Goal: Task Accomplishment & Management: Use online tool/utility

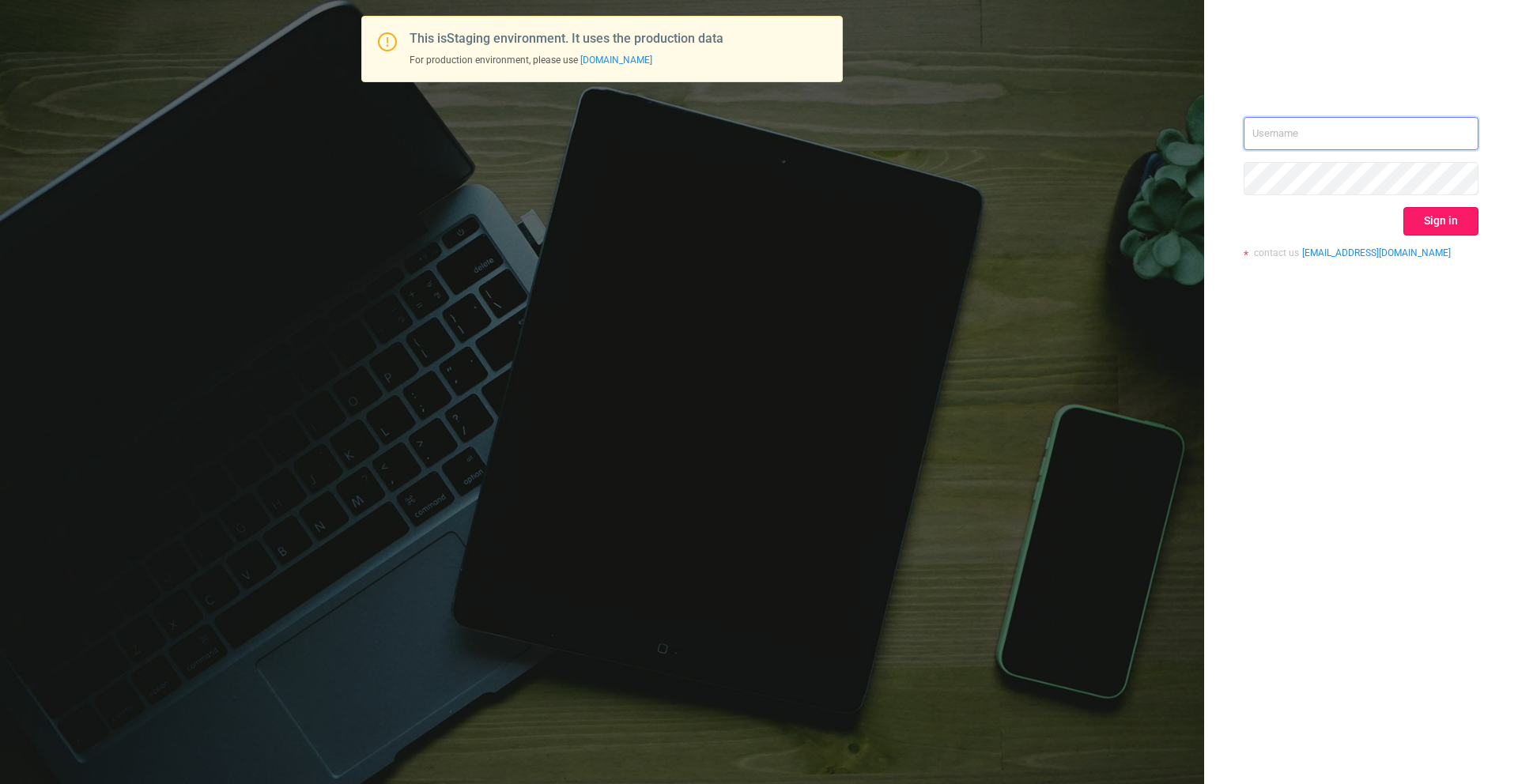
type input "[PERSON_NAME][EMAIL_ADDRESS][DOMAIN_NAME]"
click at [1449, 212] on button "Sign in" at bounding box center [1441, 221] width 75 height 28
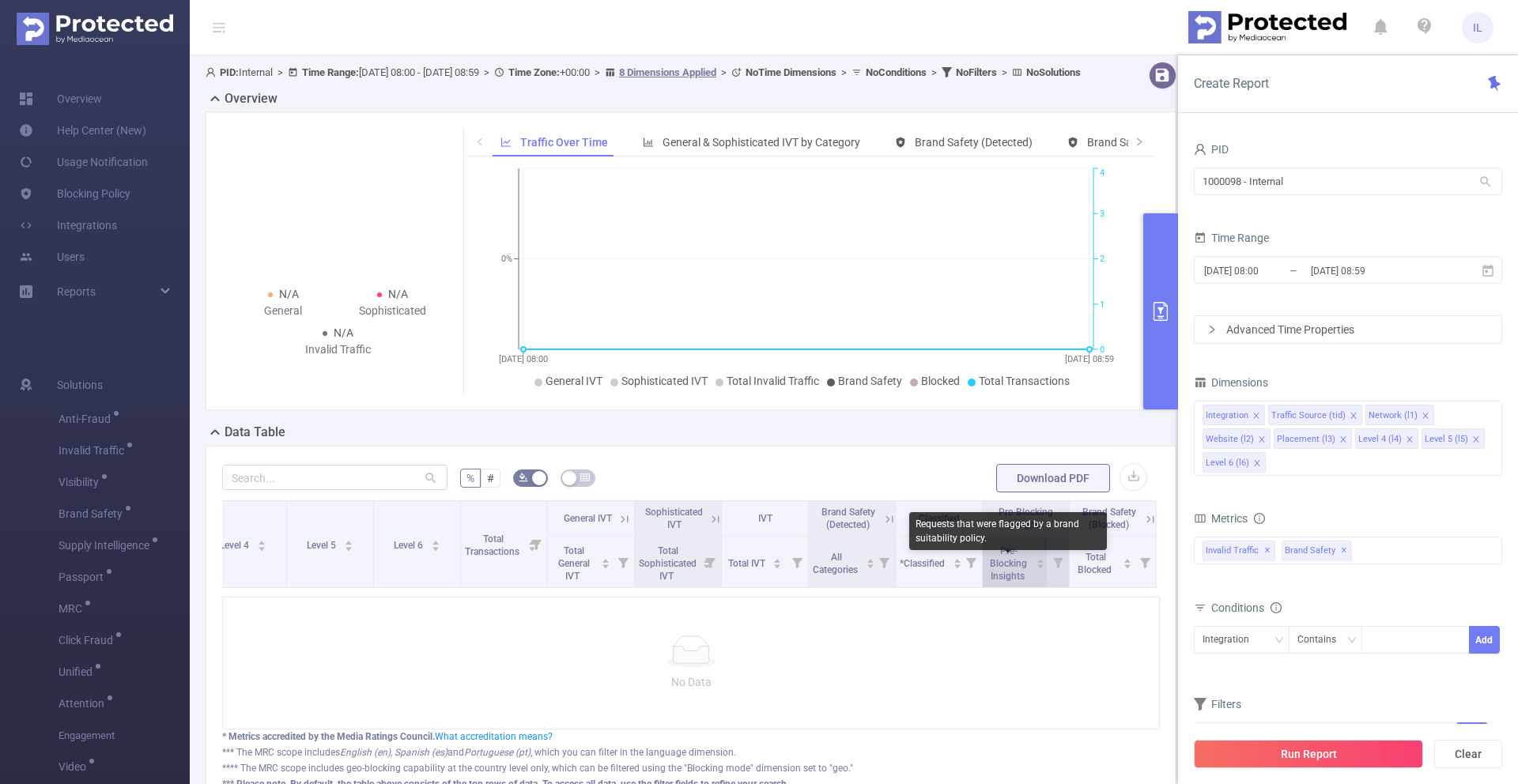
scroll to position [0, 470]
click at [1354, 464] on div "Integration Traffic Source (tid) Network (l1) Website (l2) Placement (l3) Level…" at bounding box center [1347, 438] width 309 height 75
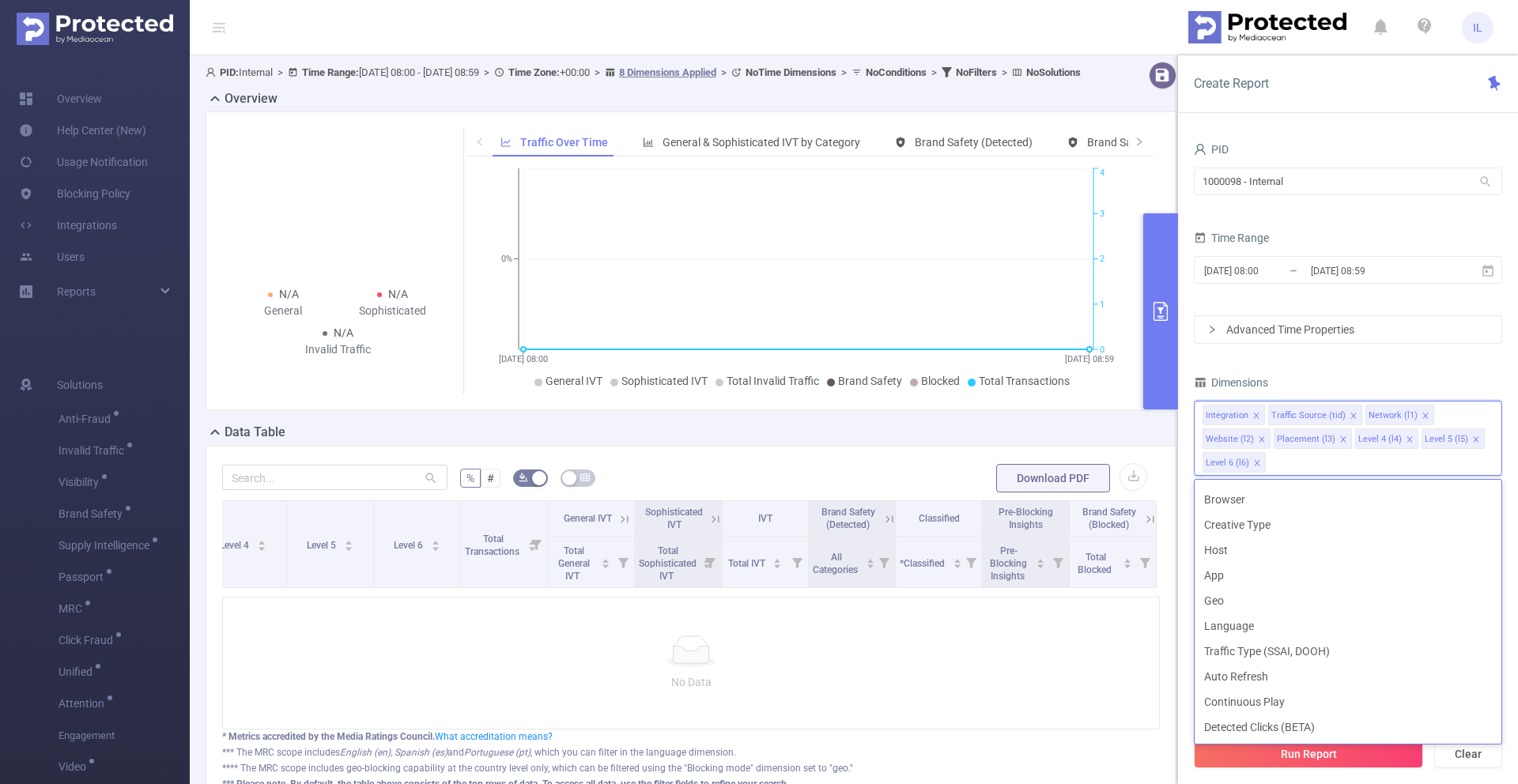
scroll to position [400, 0]
click at [1373, 373] on div "Dimensions" at bounding box center [1347, 384] width 309 height 26
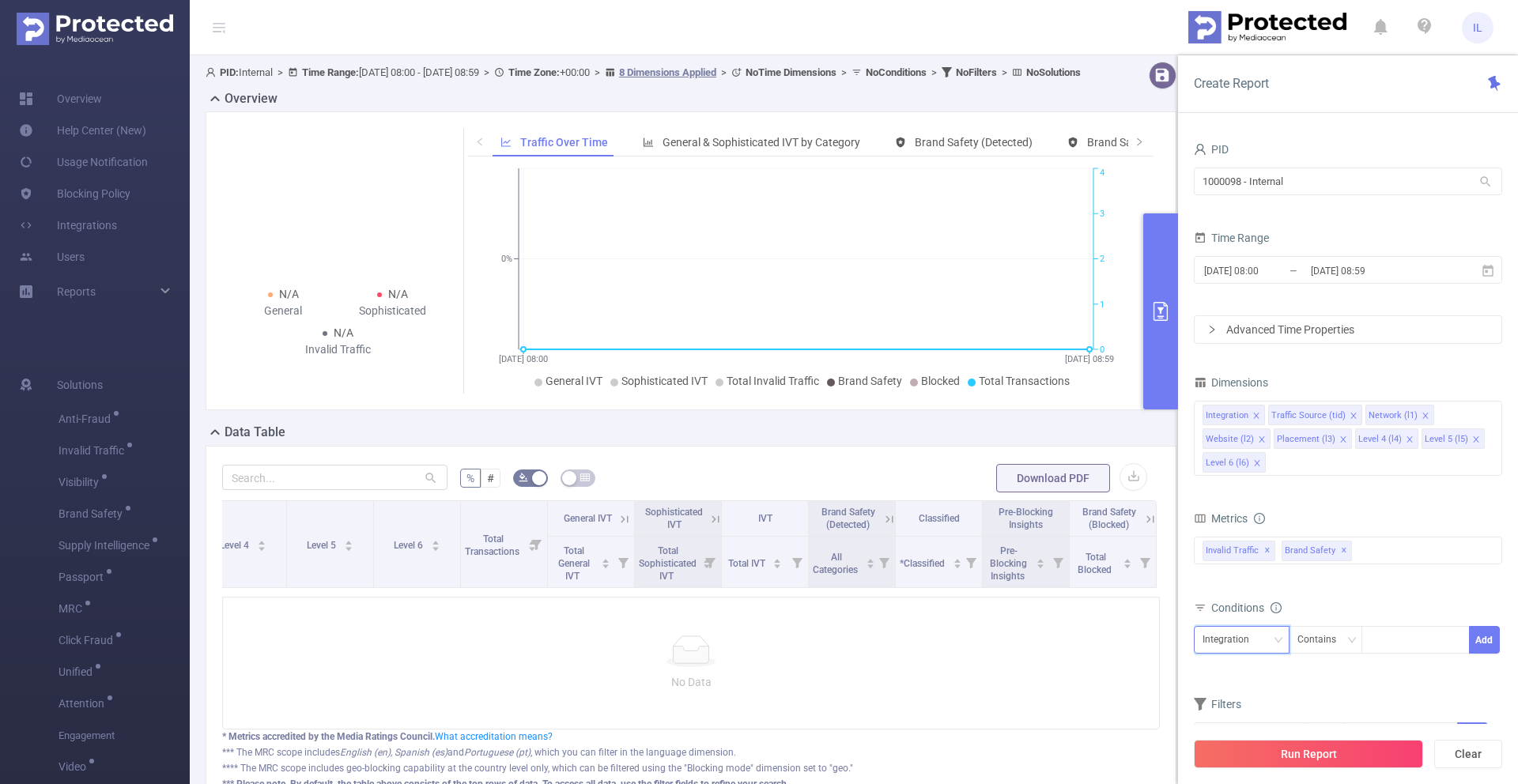
click at [1254, 635] on div "Integration" at bounding box center [1231, 639] width 58 height 26
click at [1435, 585] on div "Total General IVT Data Centers Disclosed Bots Known Crawlers Irregular Activity…" at bounding box center [1347, 561] width 309 height 56
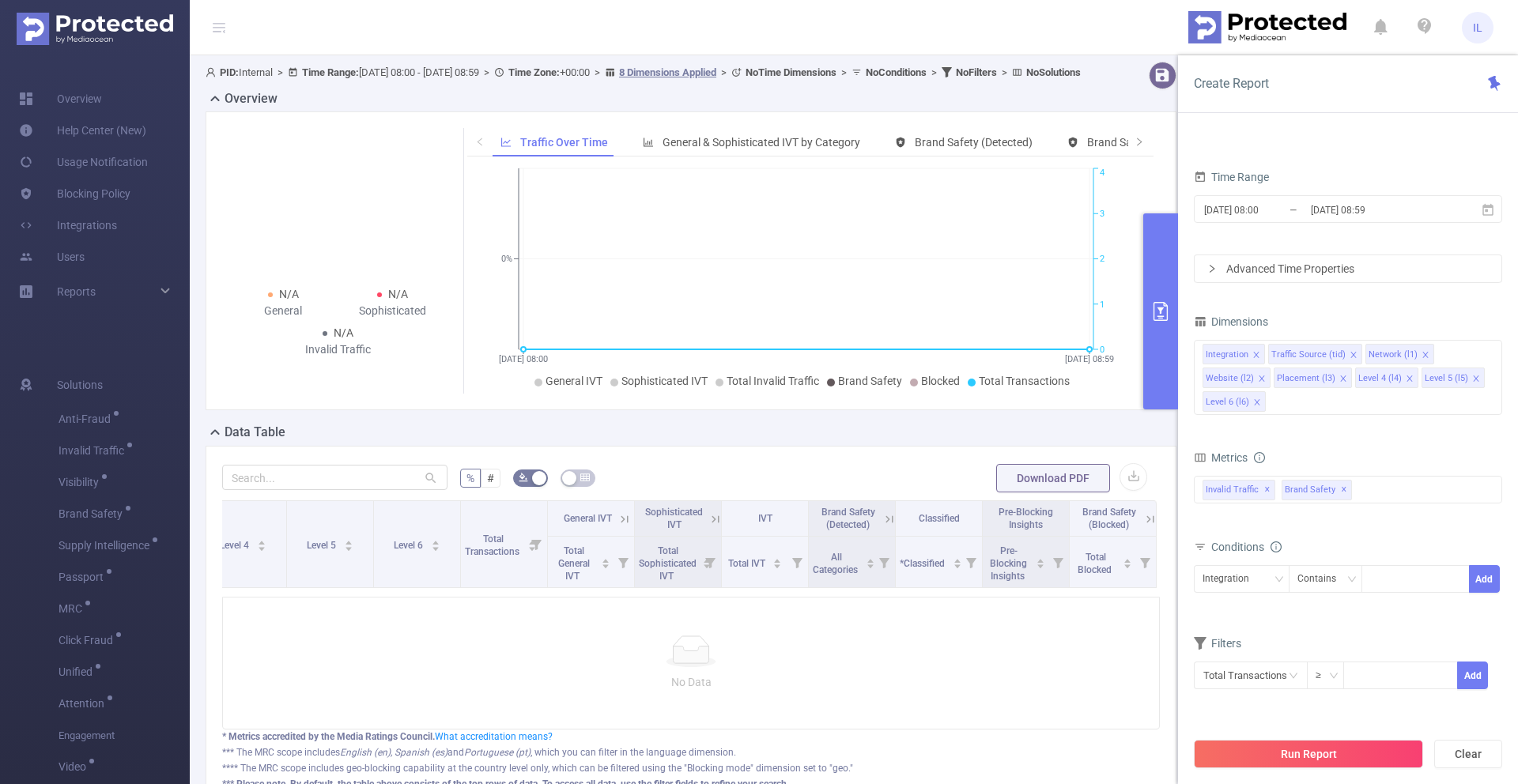
click at [1319, 262] on div "Advanced Time Properties" at bounding box center [1347, 268] width 307 height 27
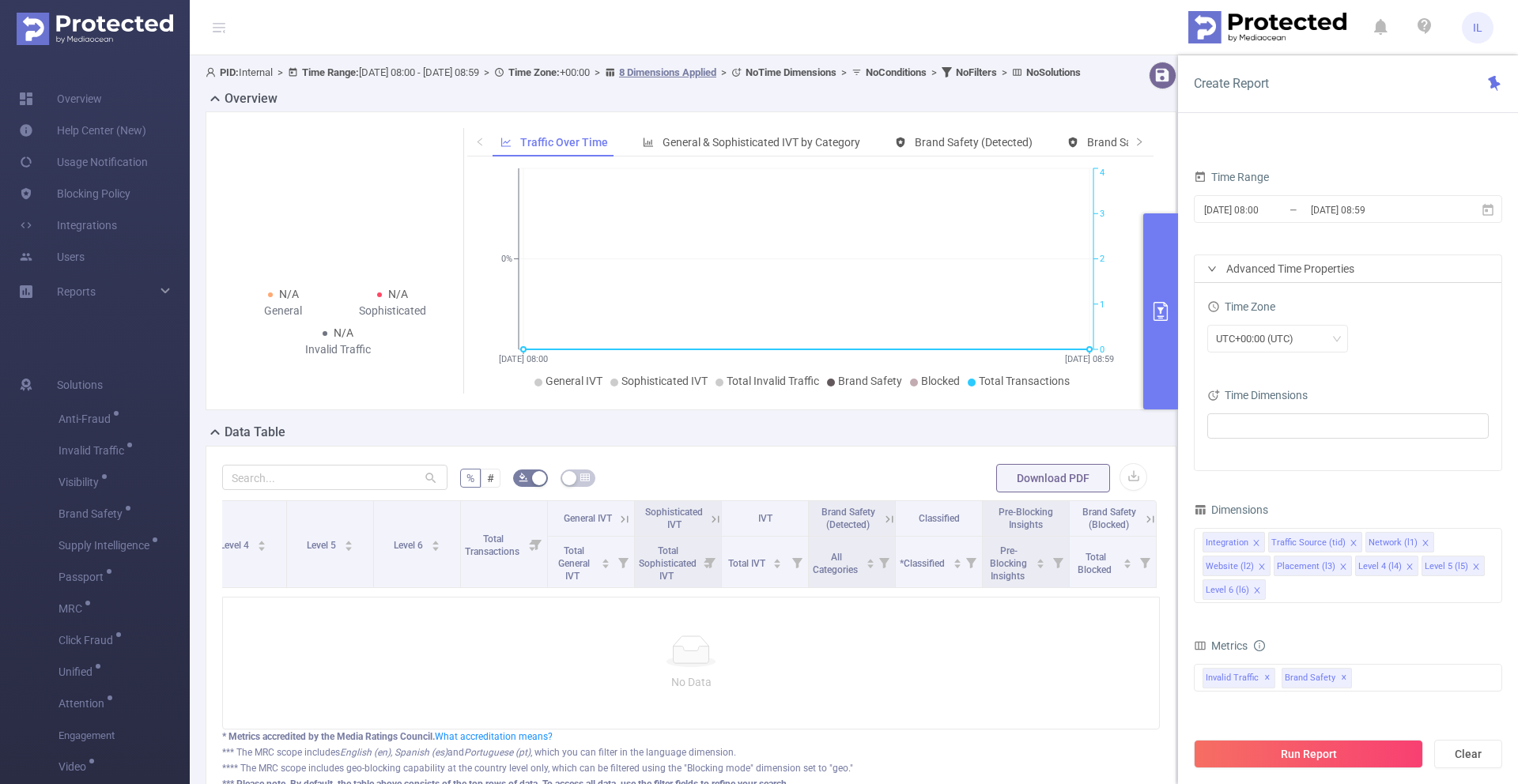
click at [1319, 262] on div "Advanced Time Properties" at bounding box center [1347, 268] width 307 height 27
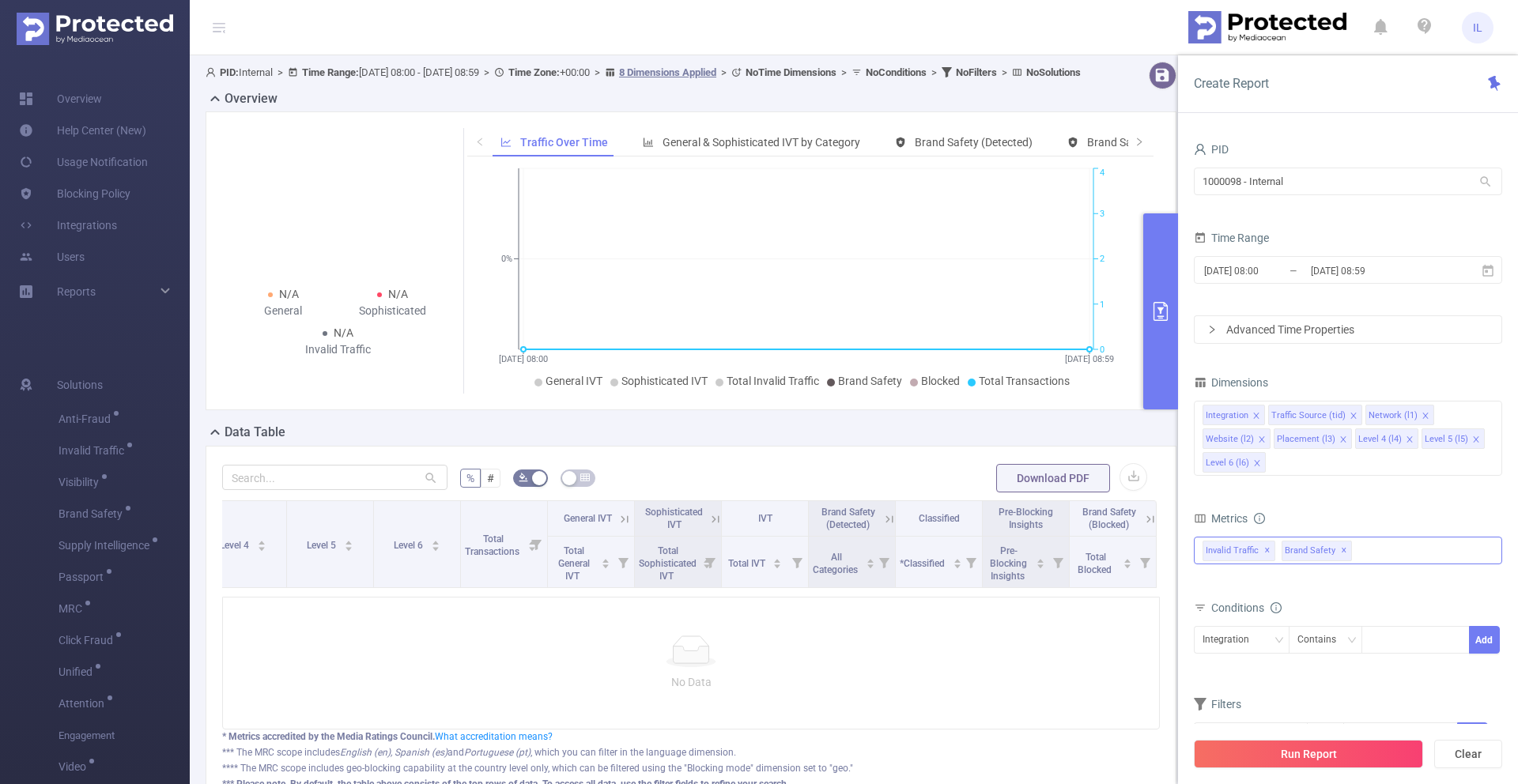
click at [1363, 550] on div "Invalid Traffic ✕ Brand Safety ✕" at bounding box center [1347, 550] width 309 height 28
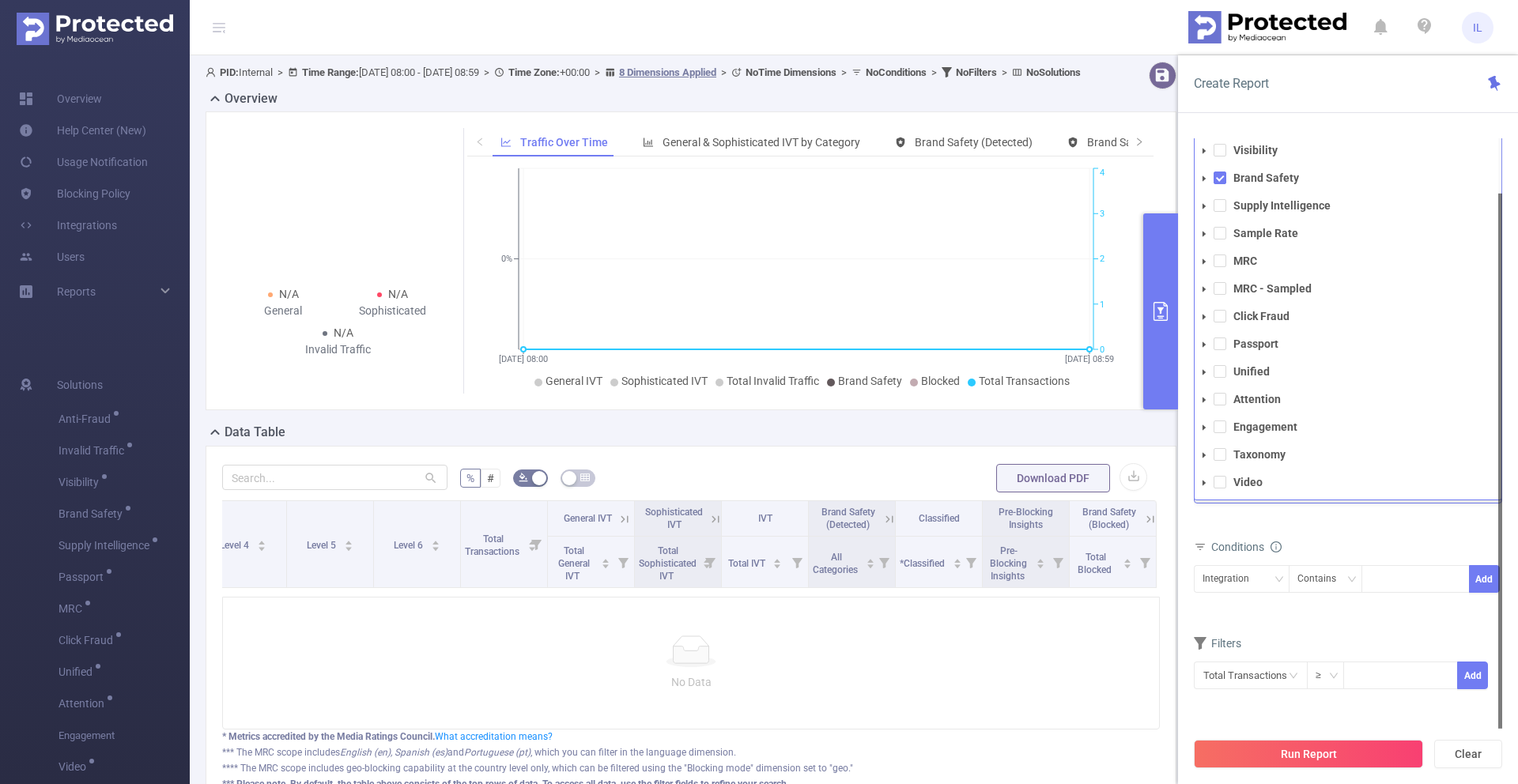
click at [1203, 458] on icon "icon: caret-down" at bounding box center [1203, 455] width 8 height 8
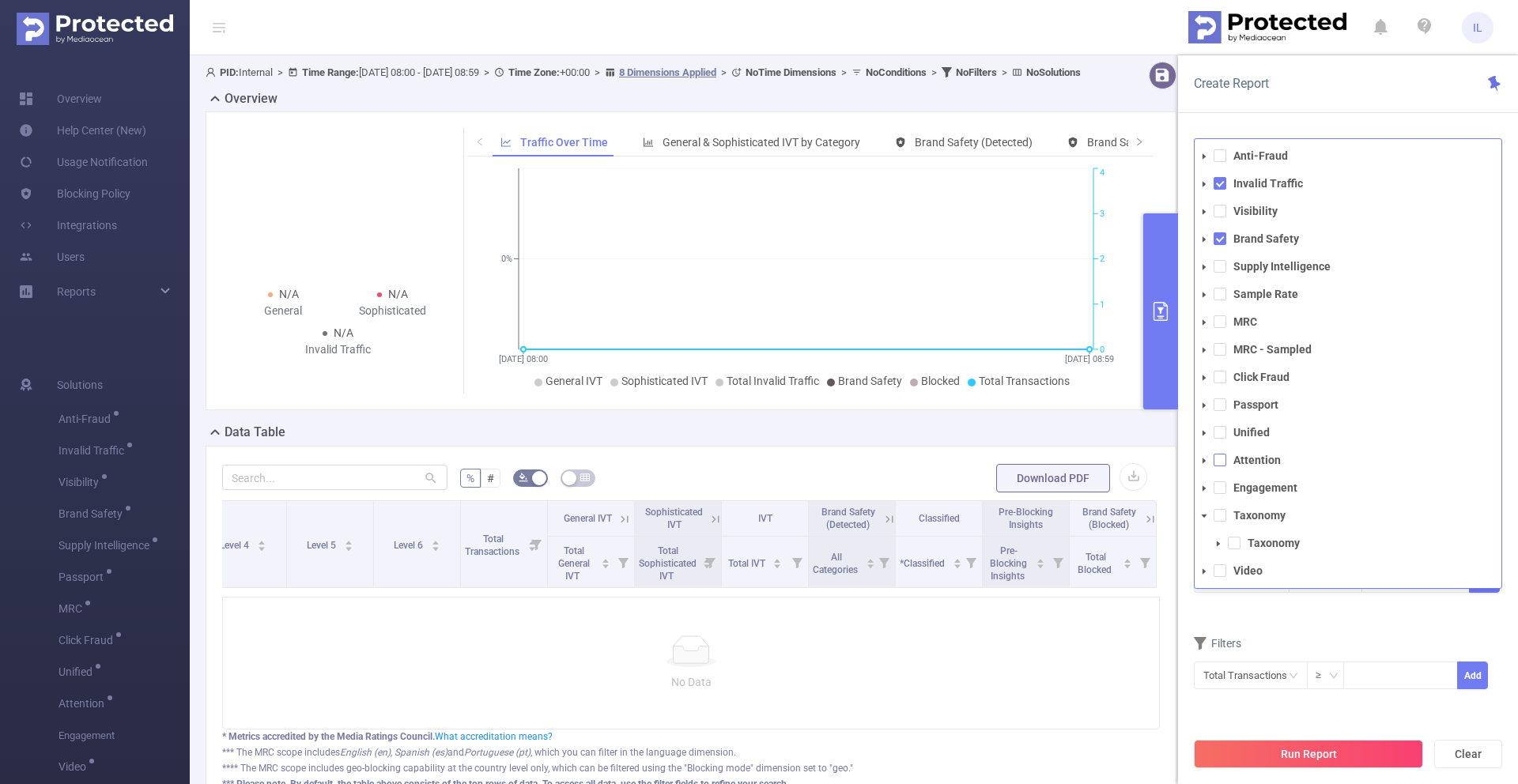
click at [1225, 457] on span at bounding box center [1220, 460] width 12 height 12
click at [1219, 459] on span at bounding box center [1220, 460] width 12 height 12
click at [1221, 520] on span at bounding box center [1220, 515] width 12 height 12
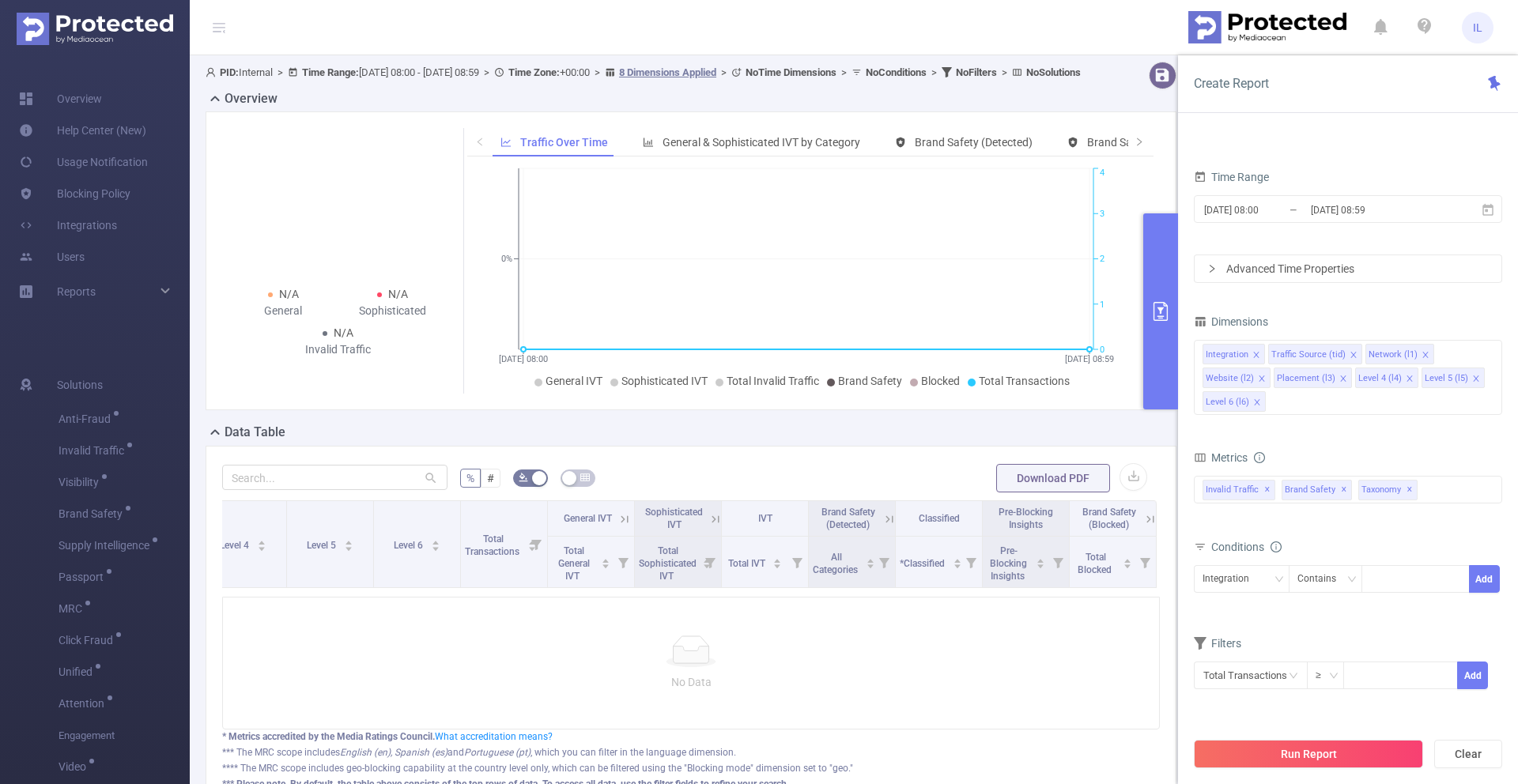
click at [1372, 611] on div "Conditions Integration Contains Add" at bounding box center [1347, 574] width 309 height 77
click at [1370, 752] on button "Run Report" at bounding box center [1308, 754] width 229 height 28
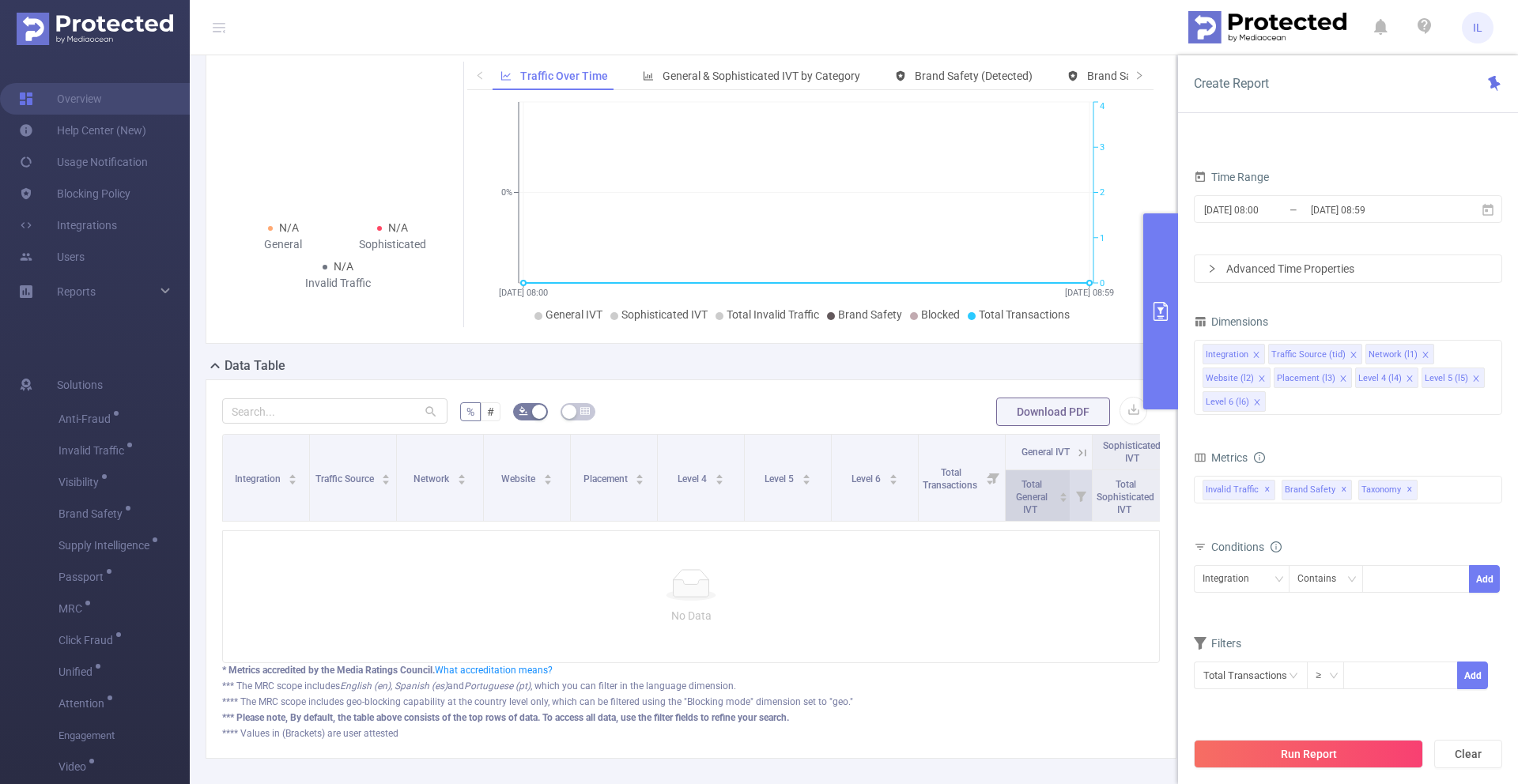
scroll to position [166, 0]
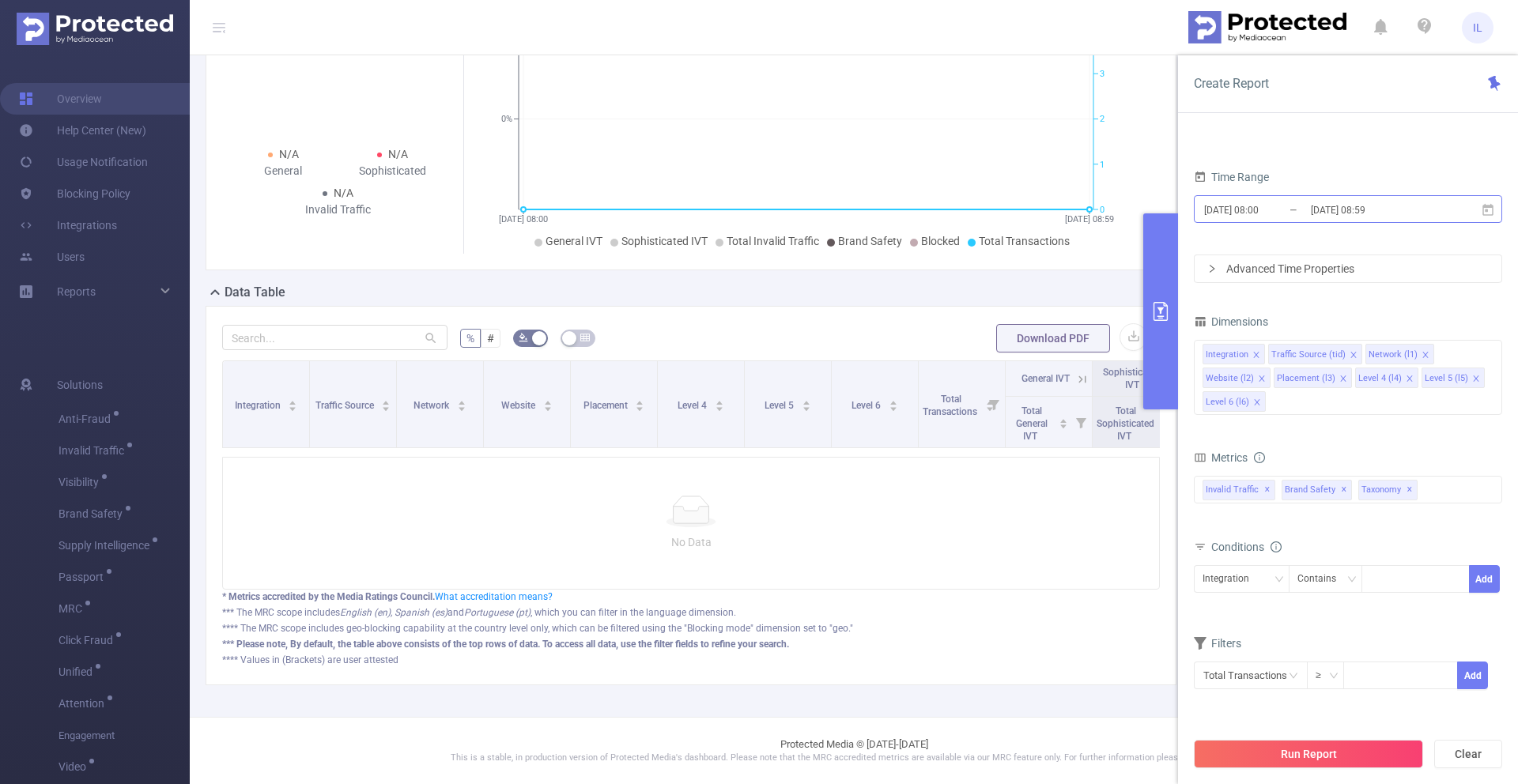
click at [1379, 202] on input "[DATE] 08:59" at bounding box center [1373, 210] width 128 height 21
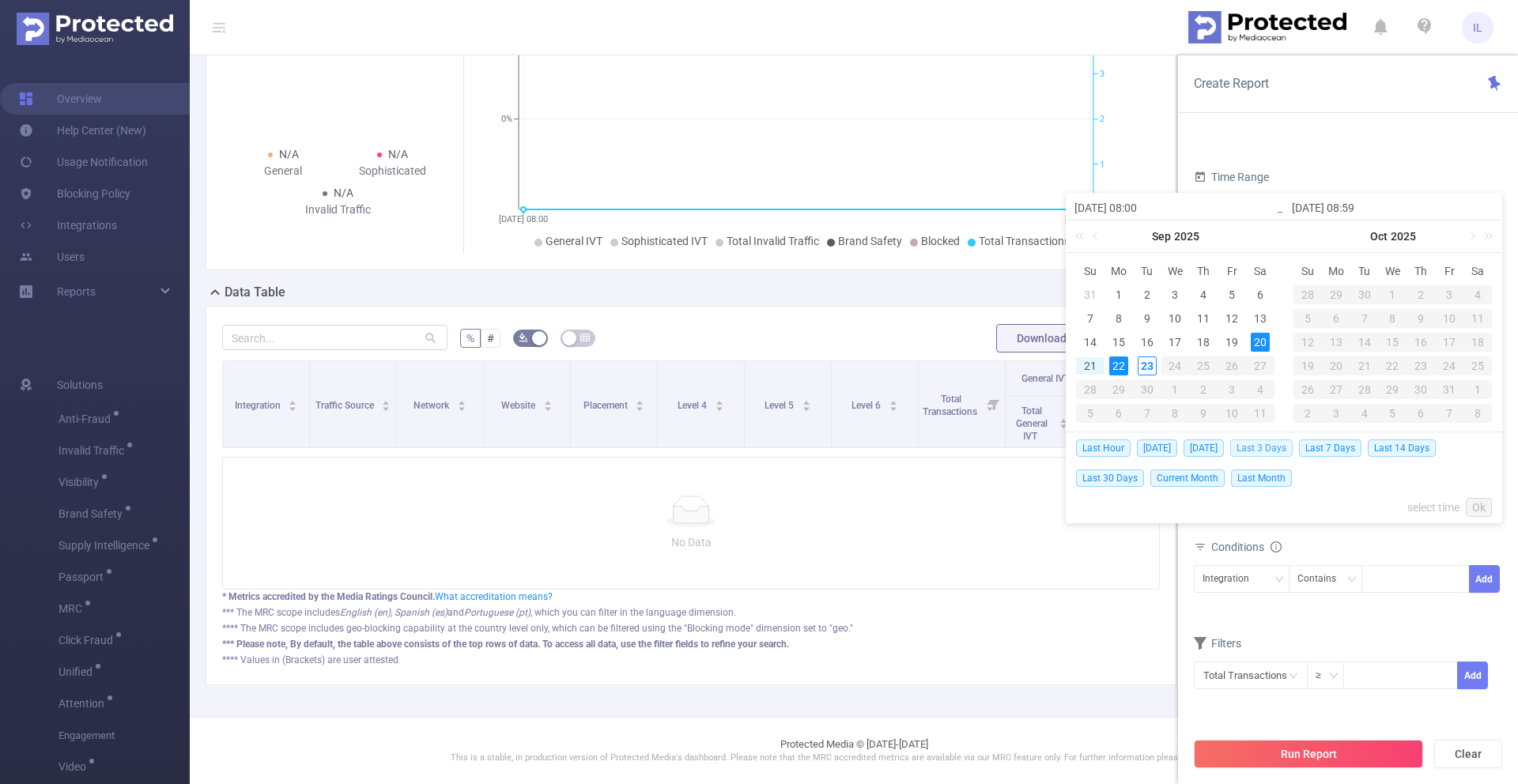
click at [1282, 444] on span "Last 3 Days" at bounding box center [1261, 448] width 62 height 18
type input "[DATE] 00:00"
type input "[DATE] 23:59"
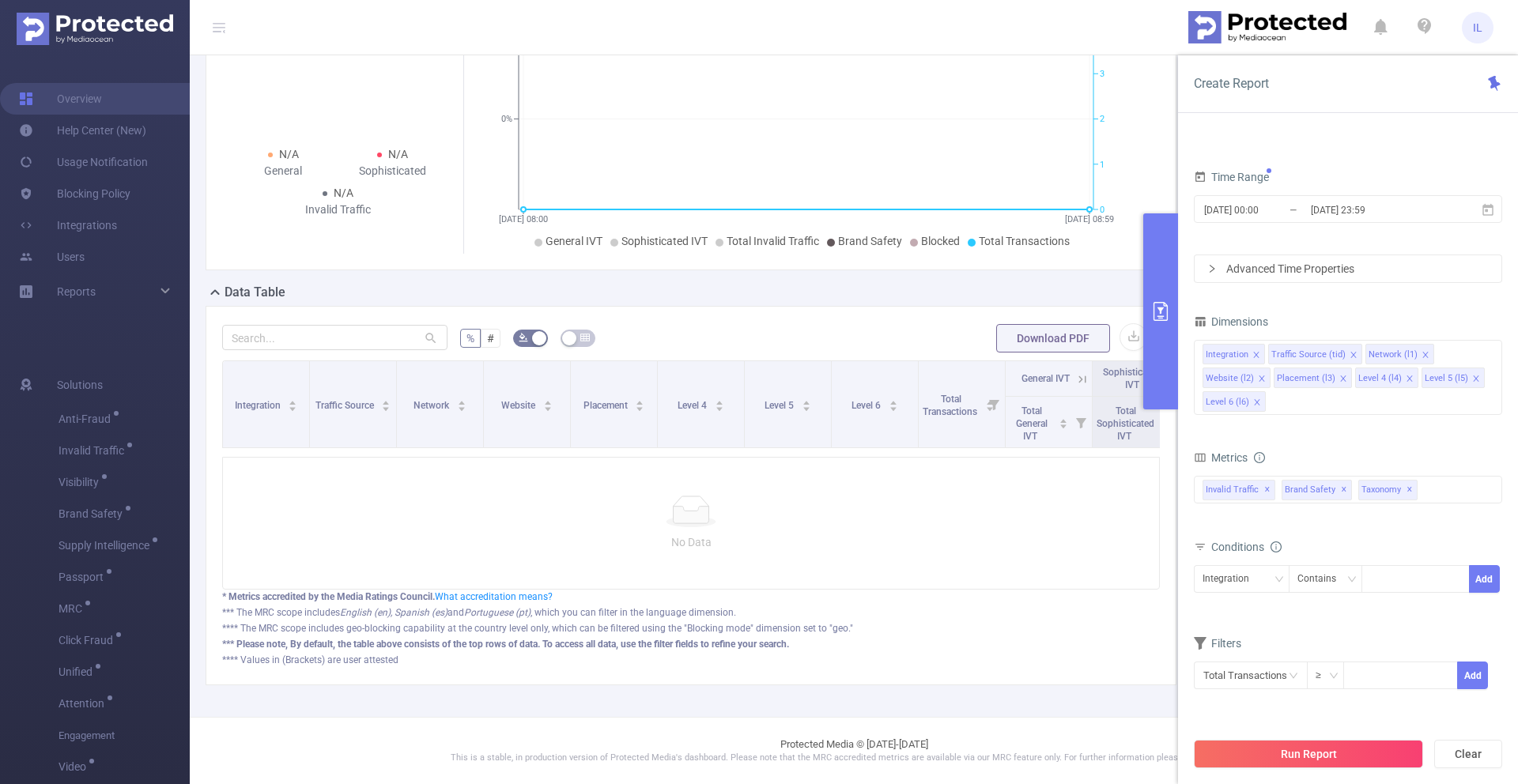
click at [1299, 753] on button "Run Report" at bounding box center [1308, 754] width 229 height 28
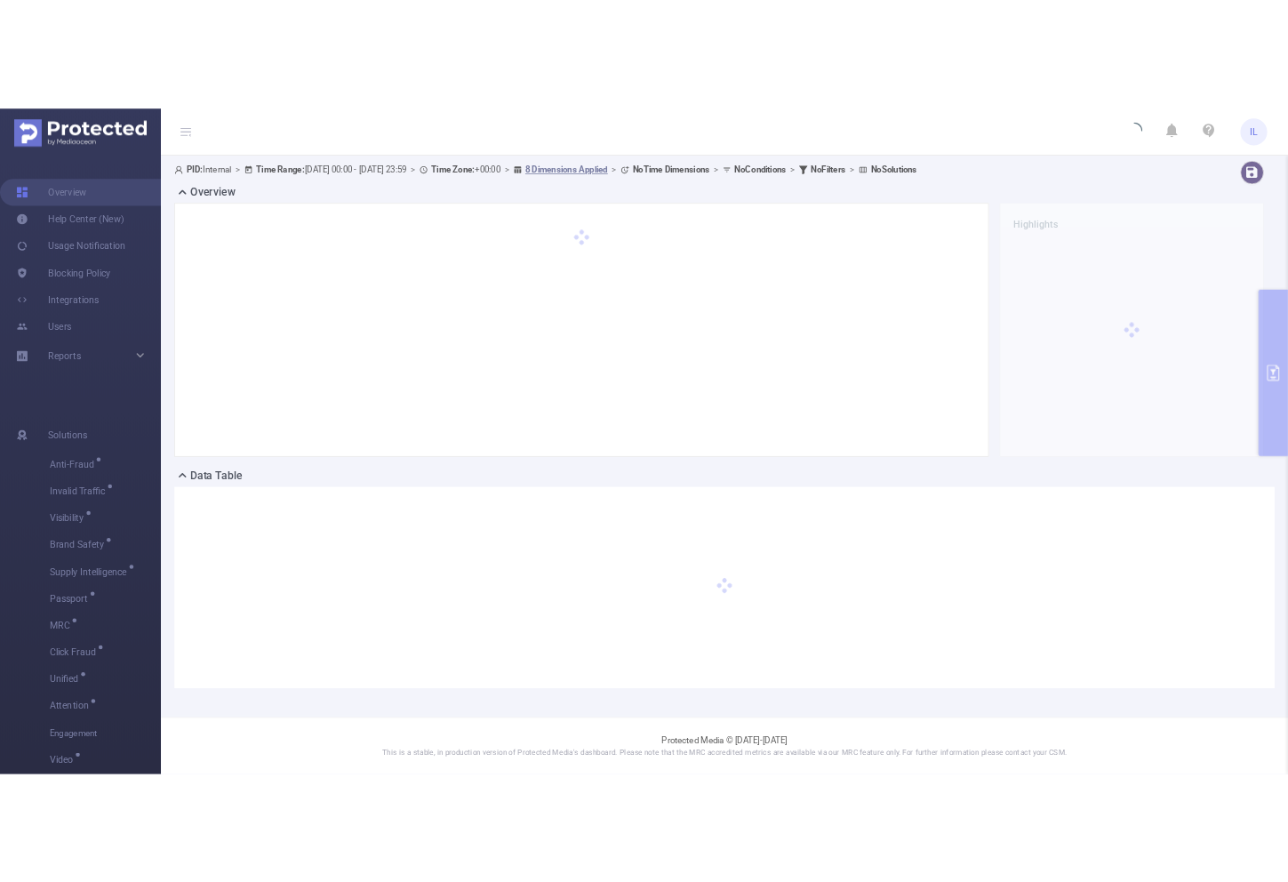
scroll to position [0, 0]
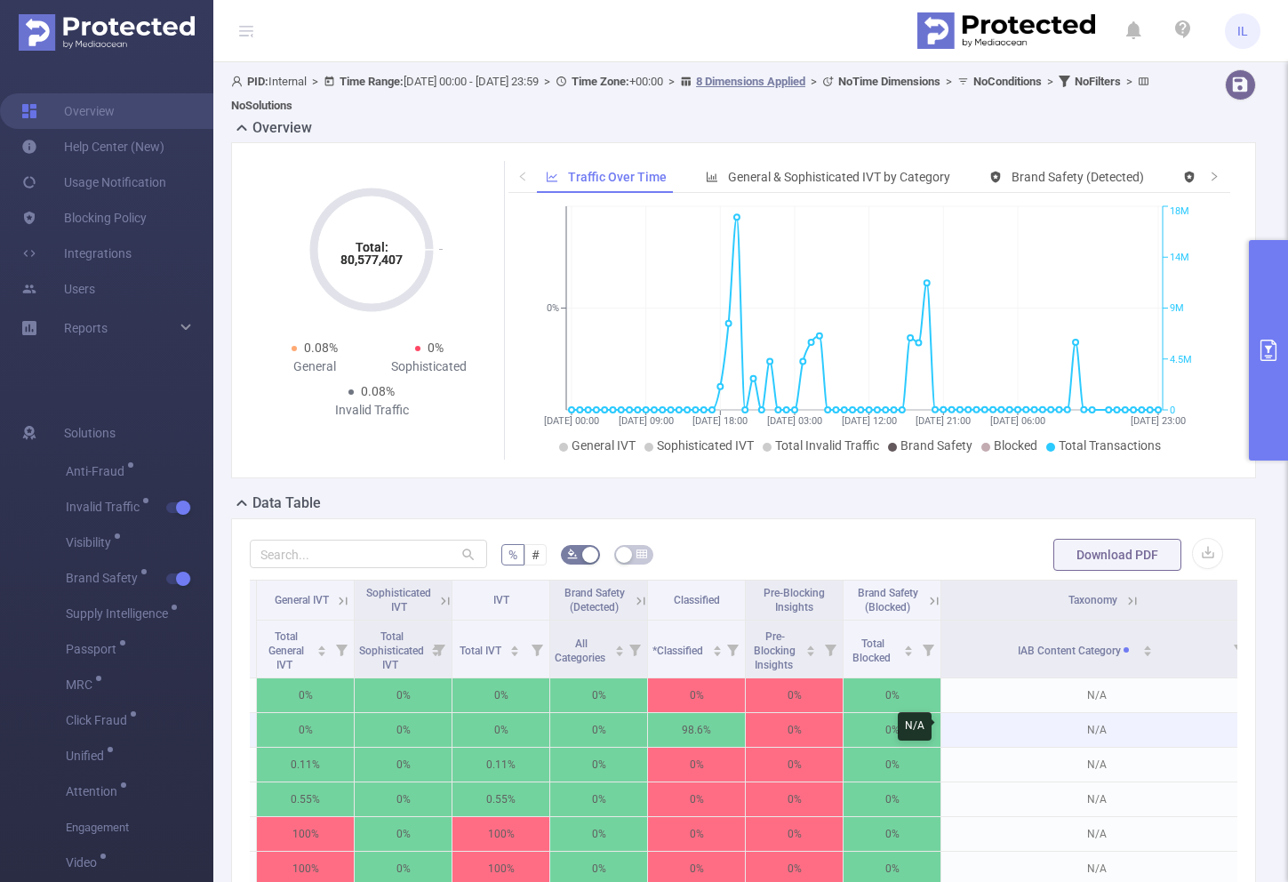
scroll to position [0, 906]
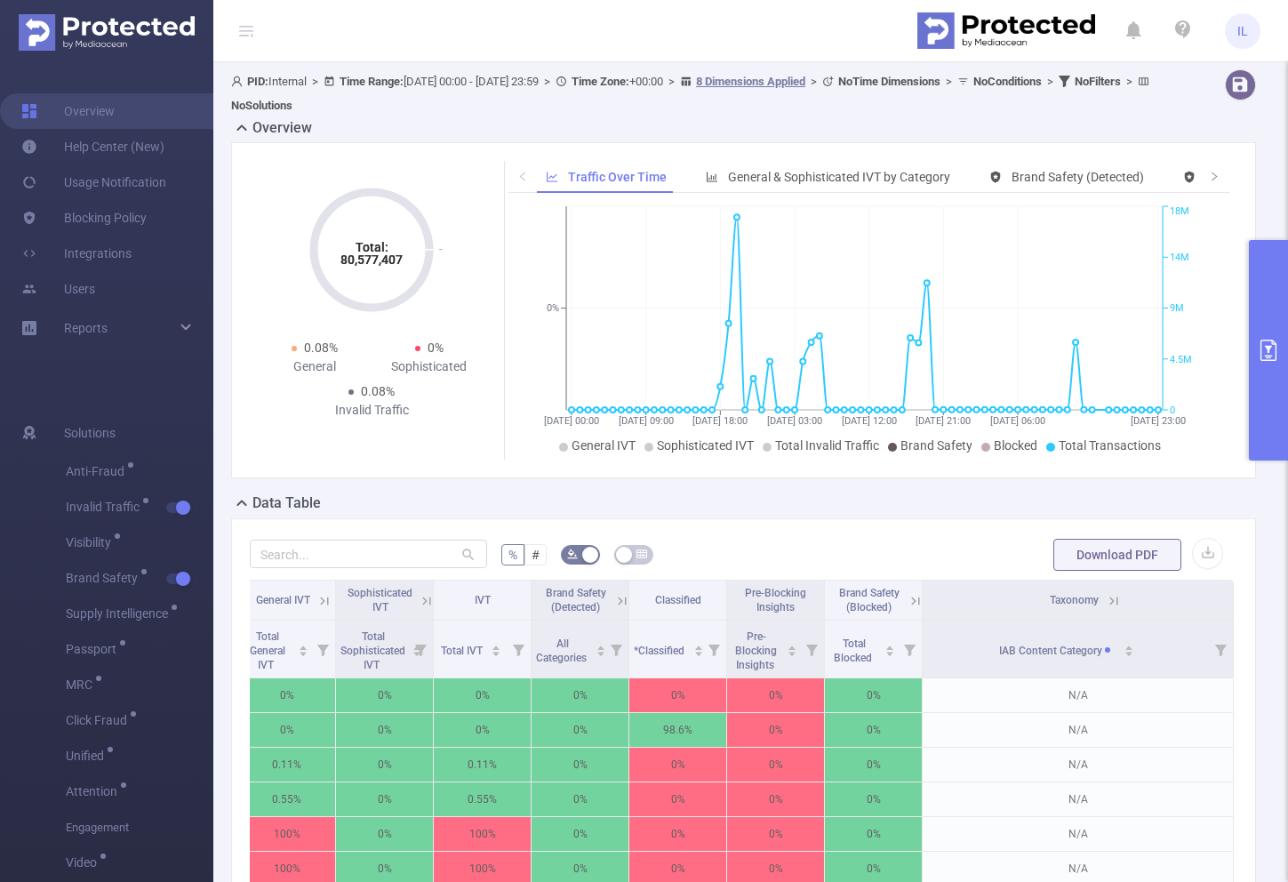
click at [1110, 601] on icon at bounding box center [1114, 600] width 8 height 8
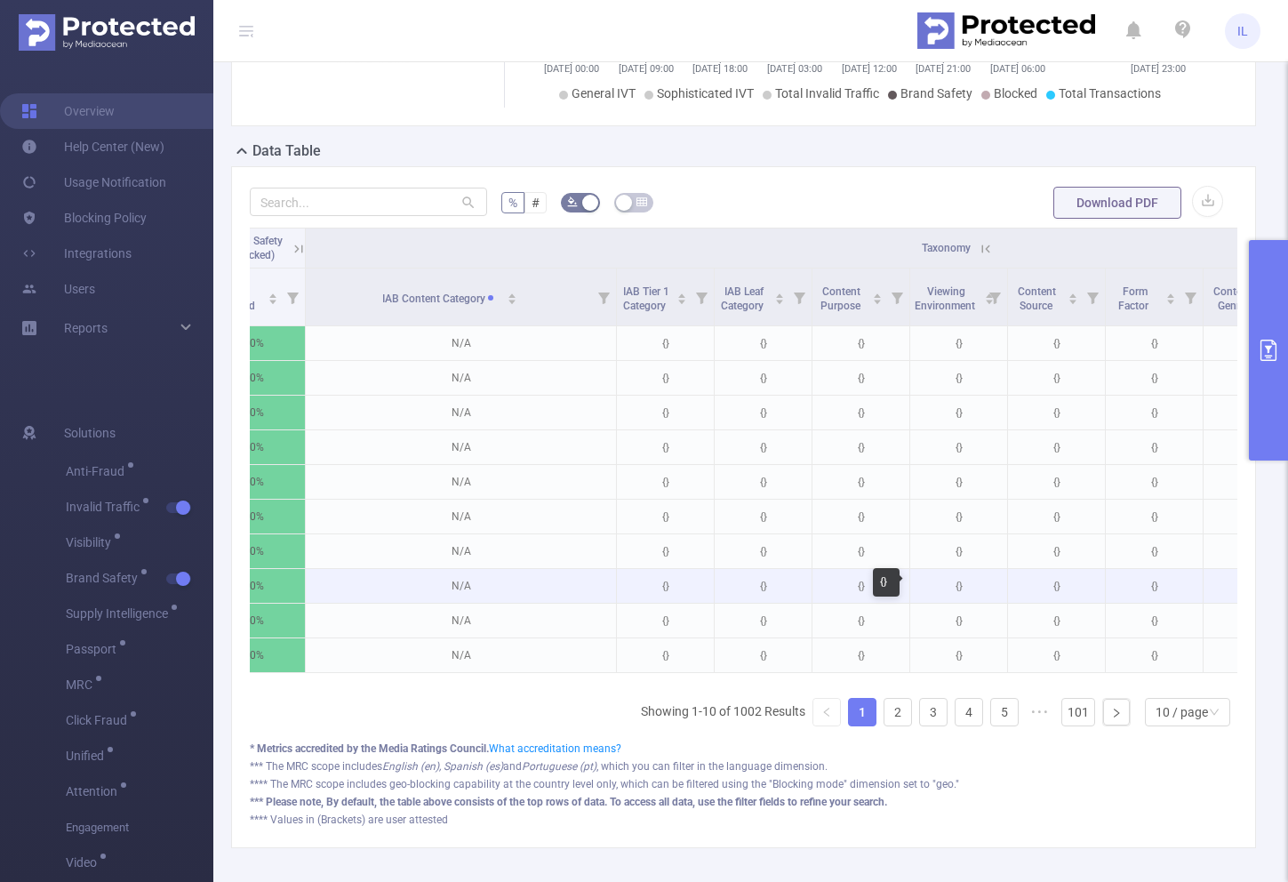
scroll to position [0, 1306]
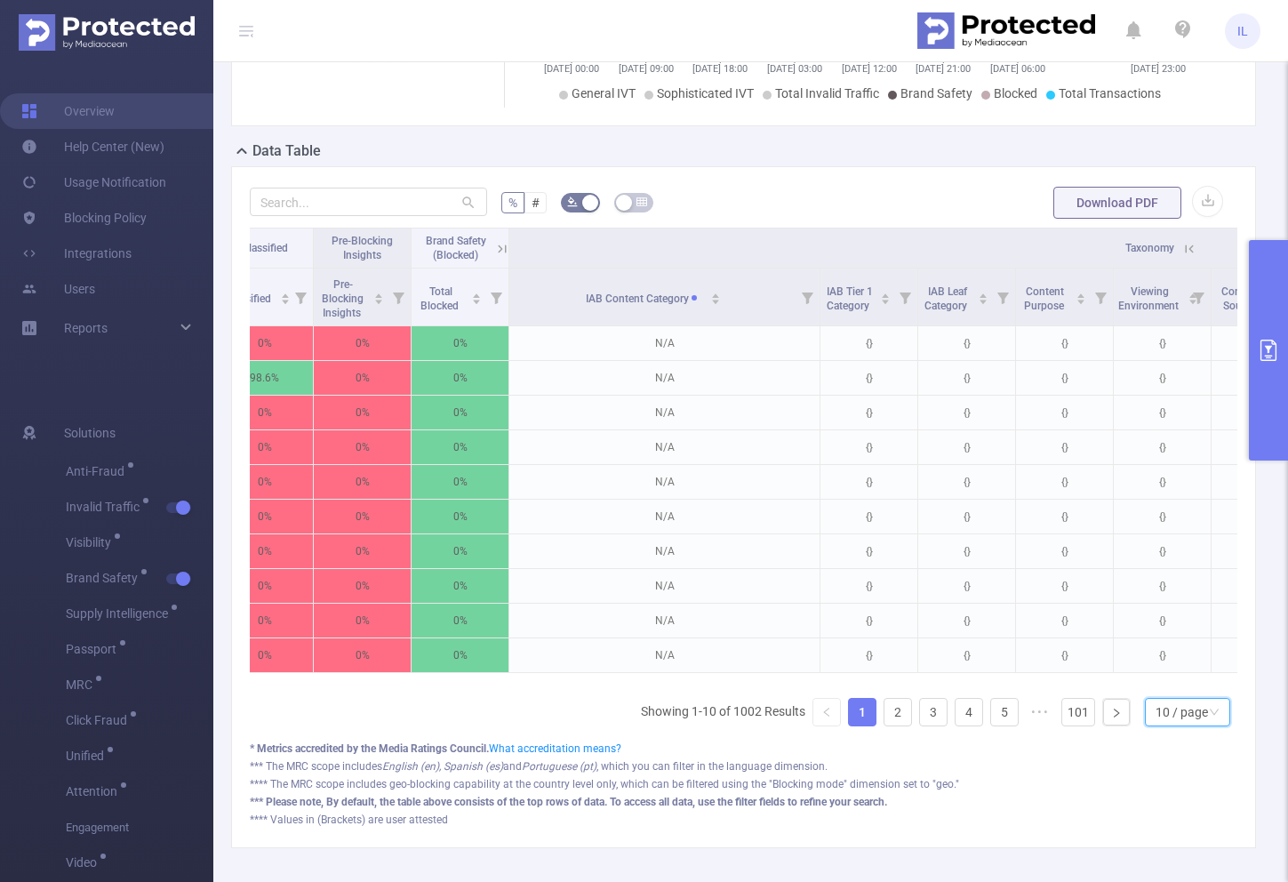
click at [1156, 725] on div "10 / page" at bounding box center [1182, 712] width 52 height 27
click at [1168, 694] on li "50 / page" at bounding box center [1173, 693] width 85 height 28
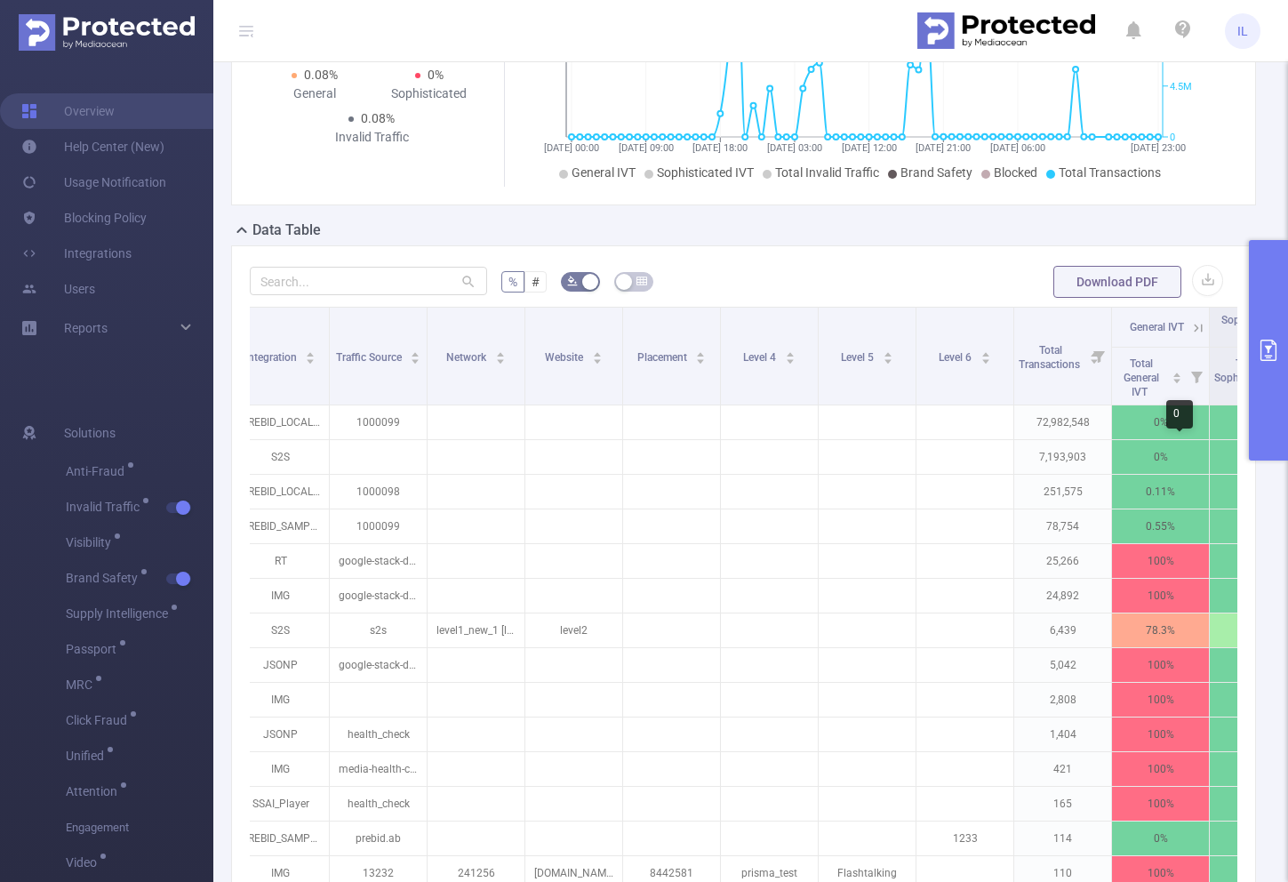
scroll to position [0, 35]
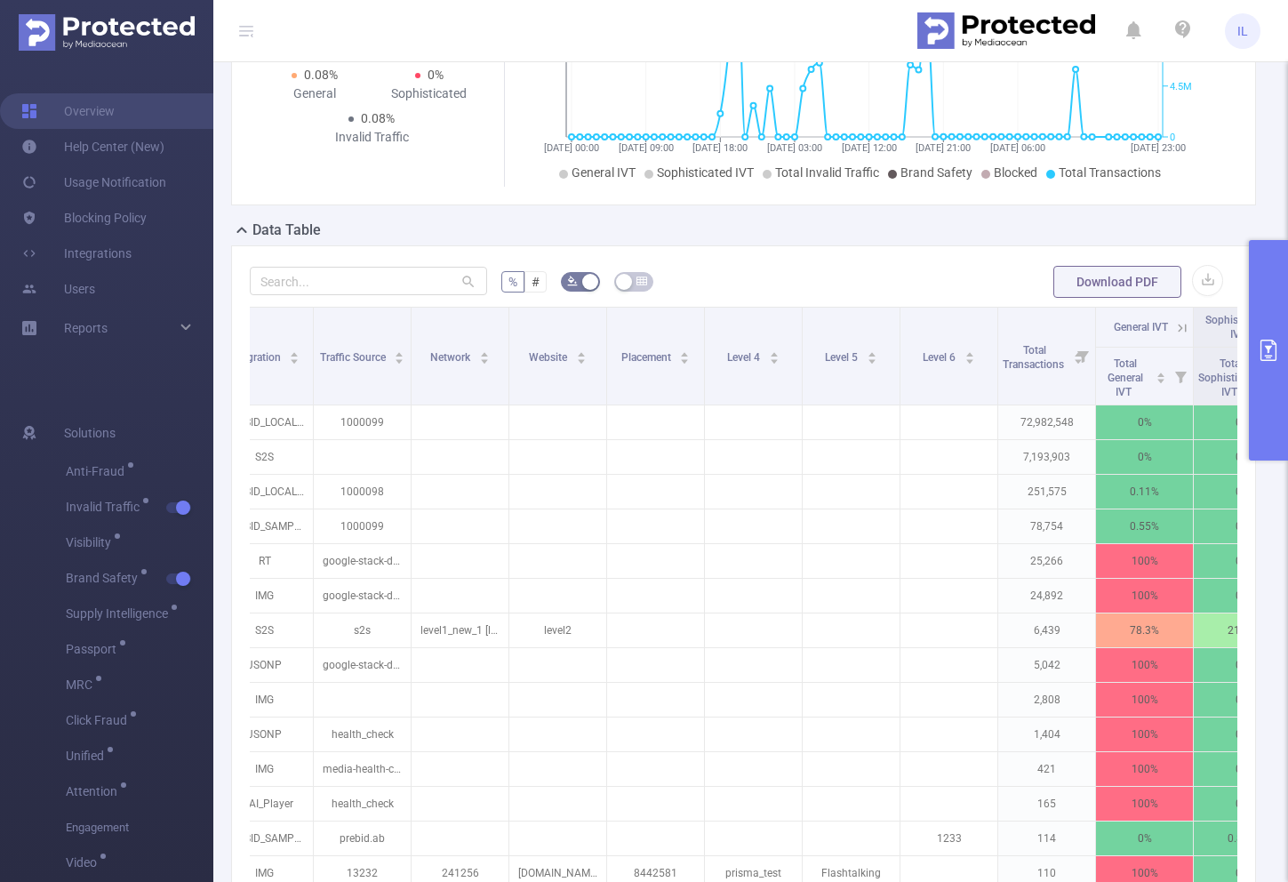
click at [1273, 389] on button "primary" at bounding box center [1268, 350] width 39 height 220
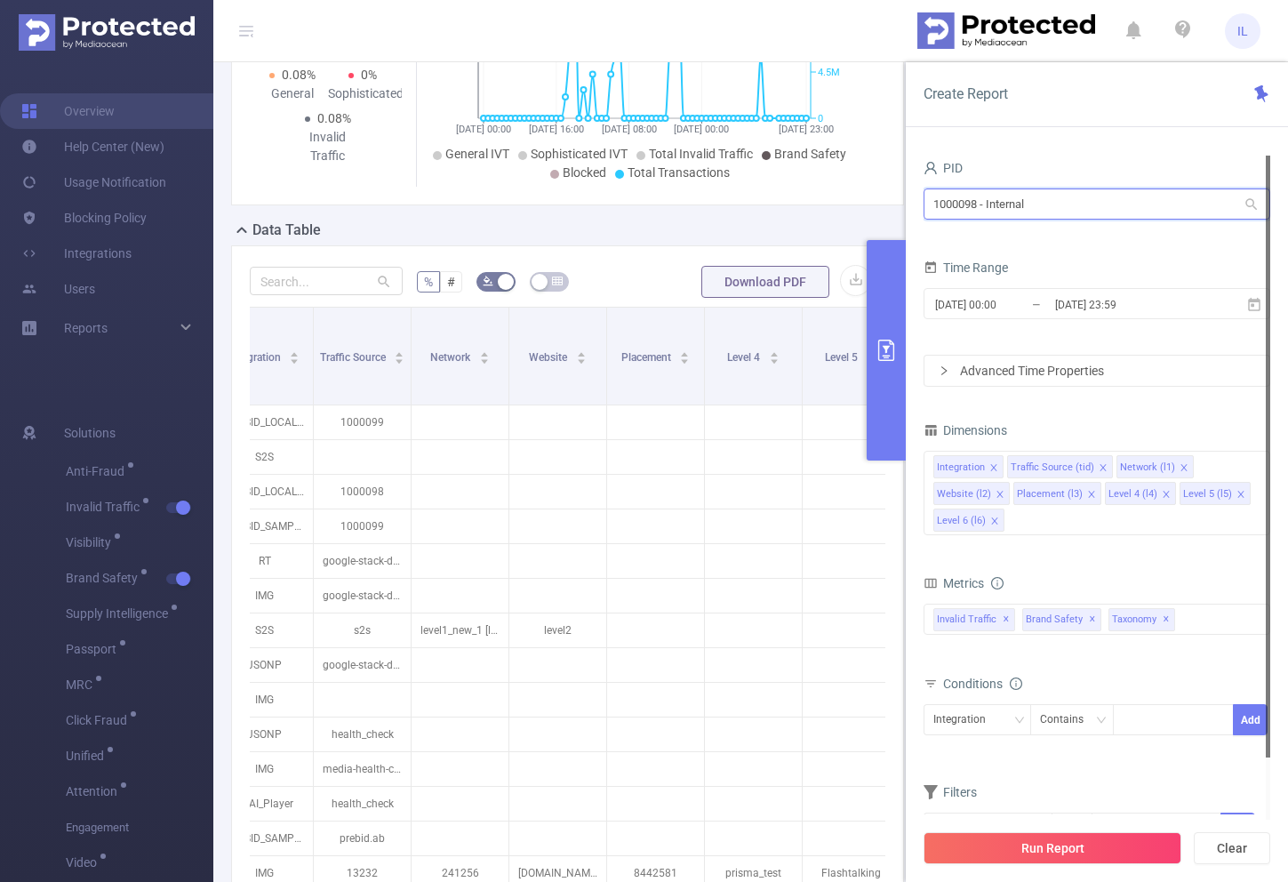
click at [1044, 200] on input "1000098 - Internal" at bounding box center [1097, 203] width 347 height 31
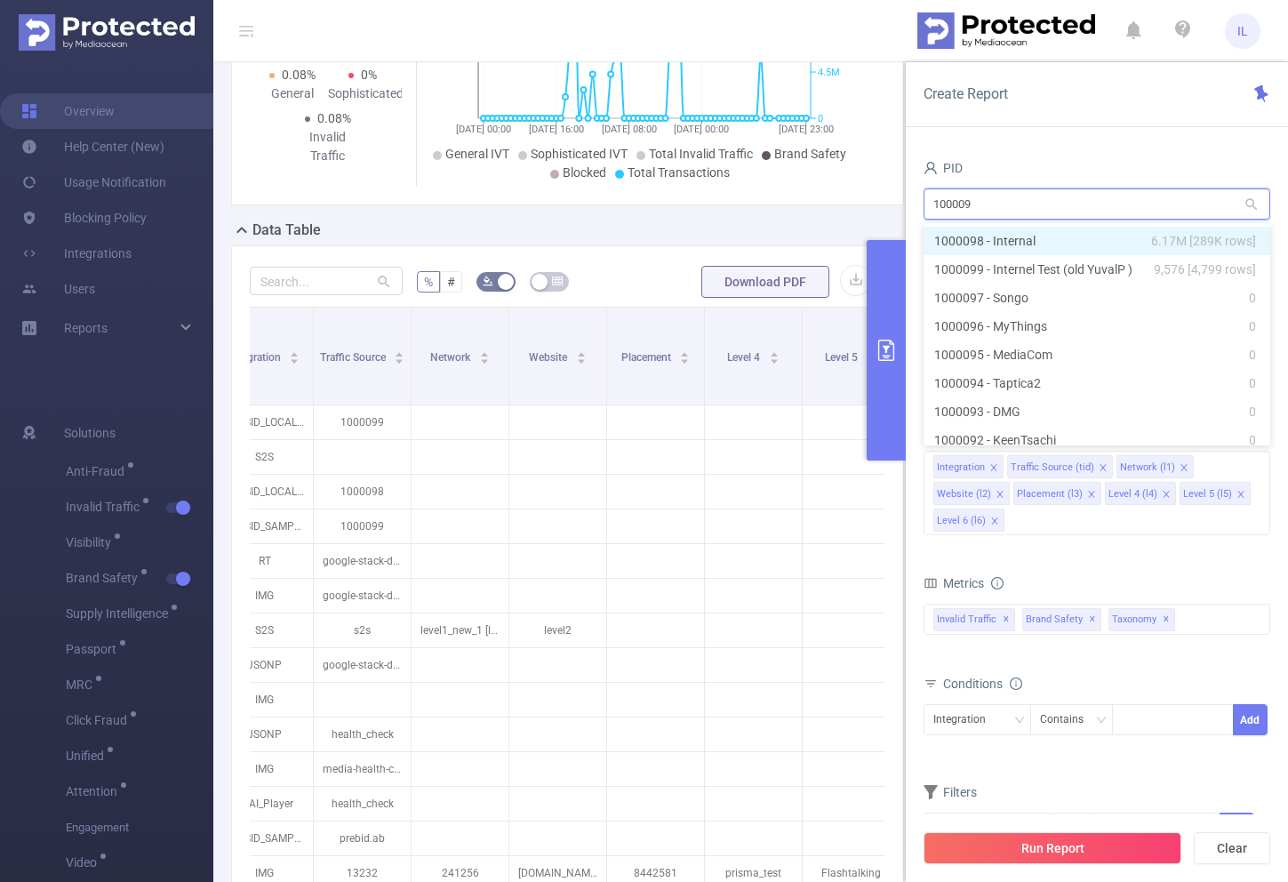
type input "1000099"
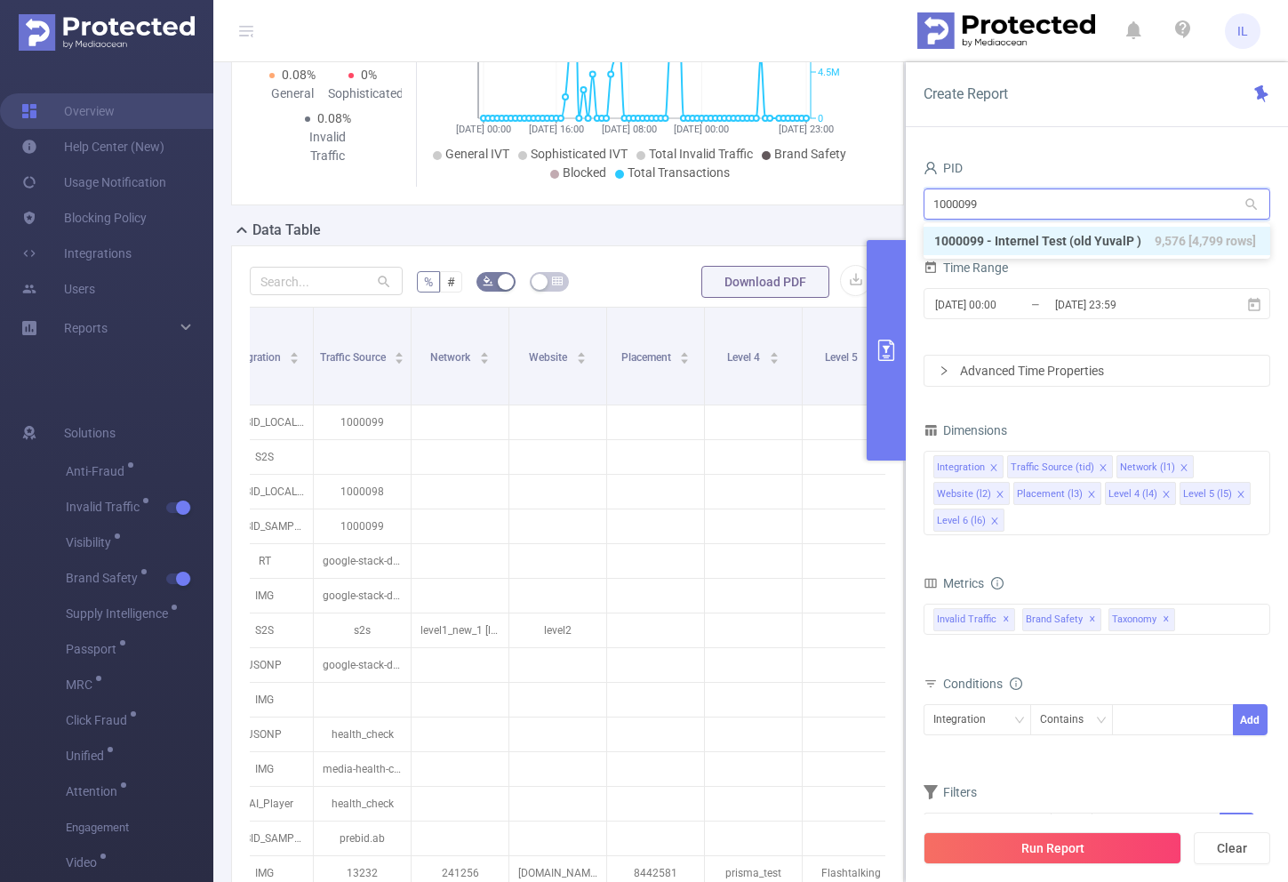
click at [1052, 235] on li "1000099 - Internel Test (old YuvalP ) 9,576 [4,799 rows]" at bounding box center [1097, 241] width 347 height 28
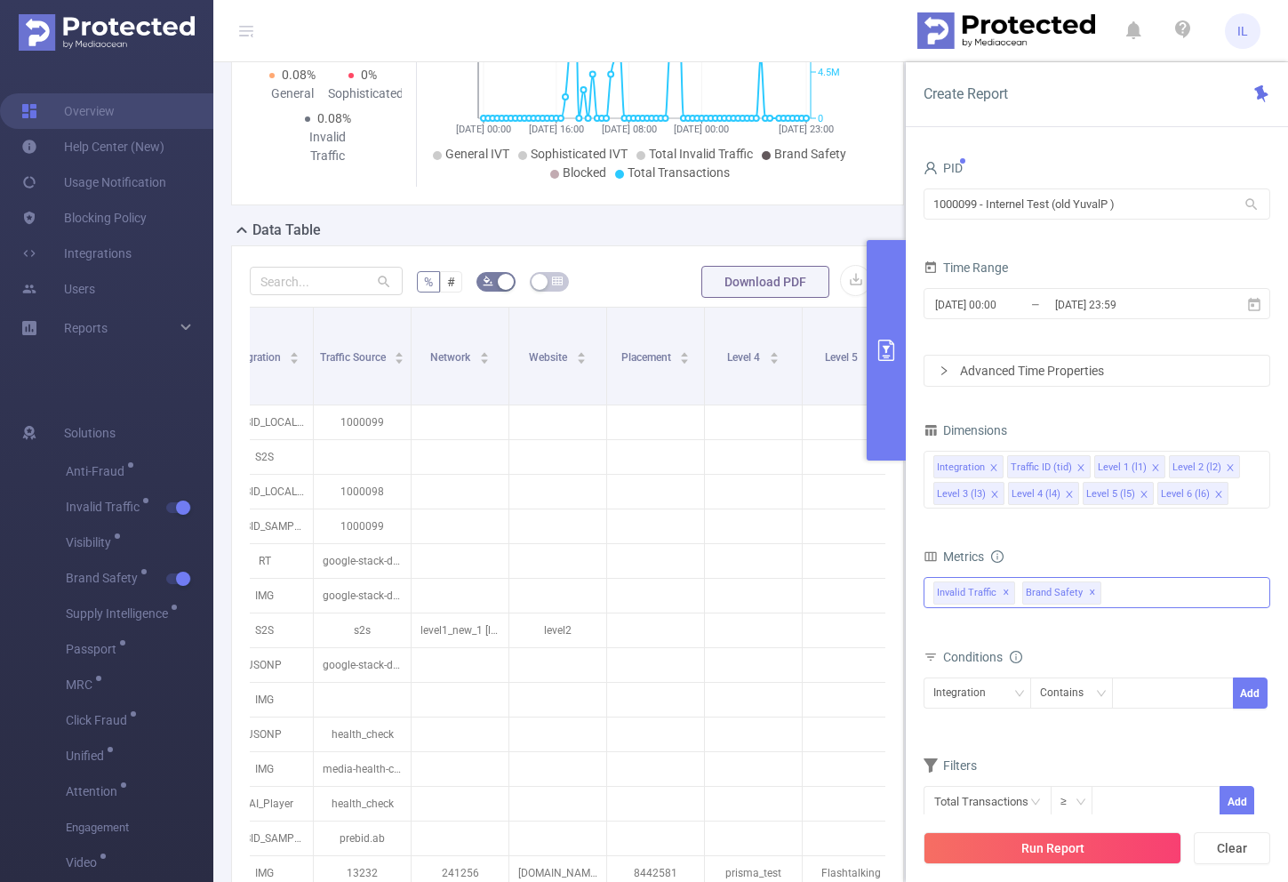
click at [1149, 598] on div "Invalid Traffic ✕ Brand Safety ✕ Anti-Fraud Invalid Traffic Visibility Brand Sa…" at bounding box center [1097, 592] width 347 height 31
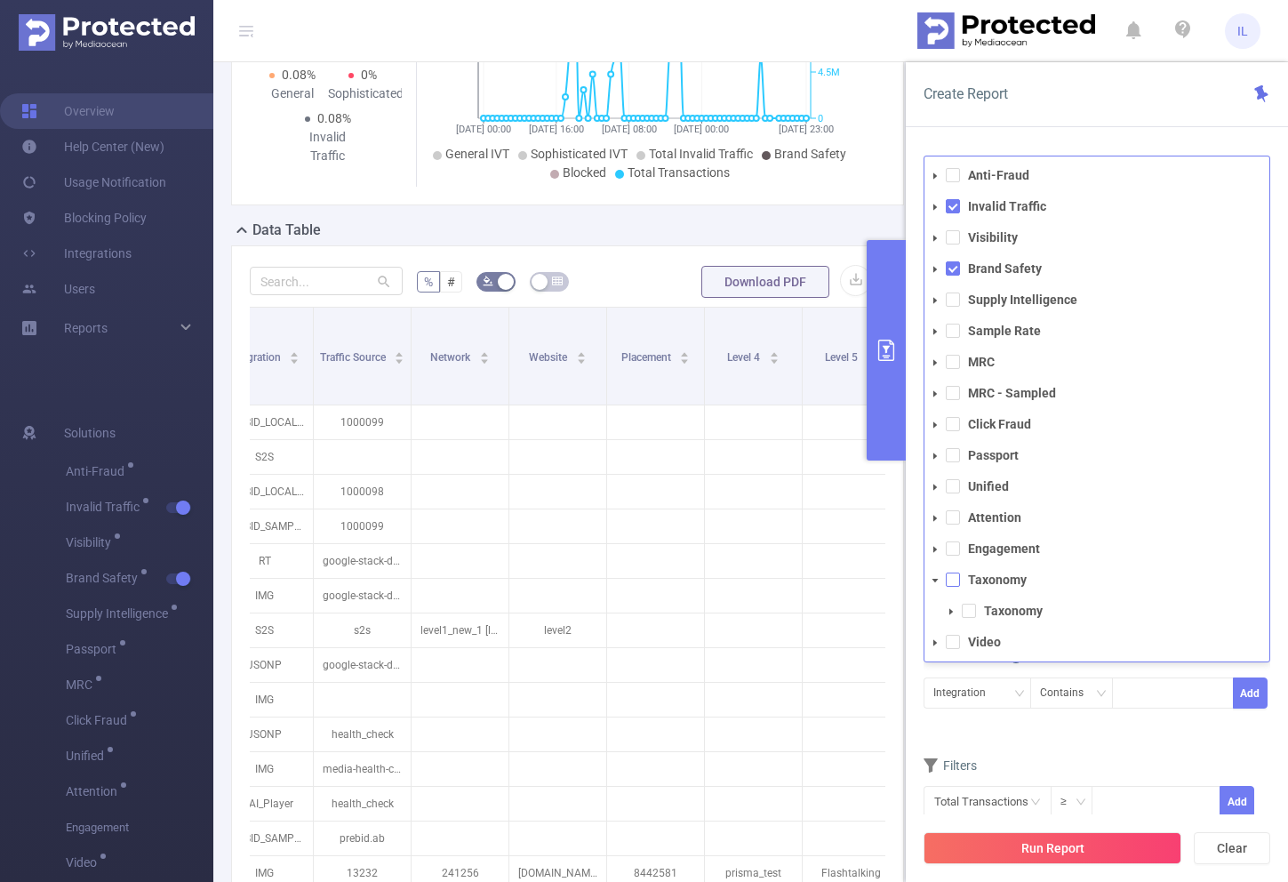
click at [946, 578] on span at bounding box center [953, 579] width 14 height 14
click at [1064, 837] on button "Run Report" at bounding box center [1053, 848] width 258 height 32
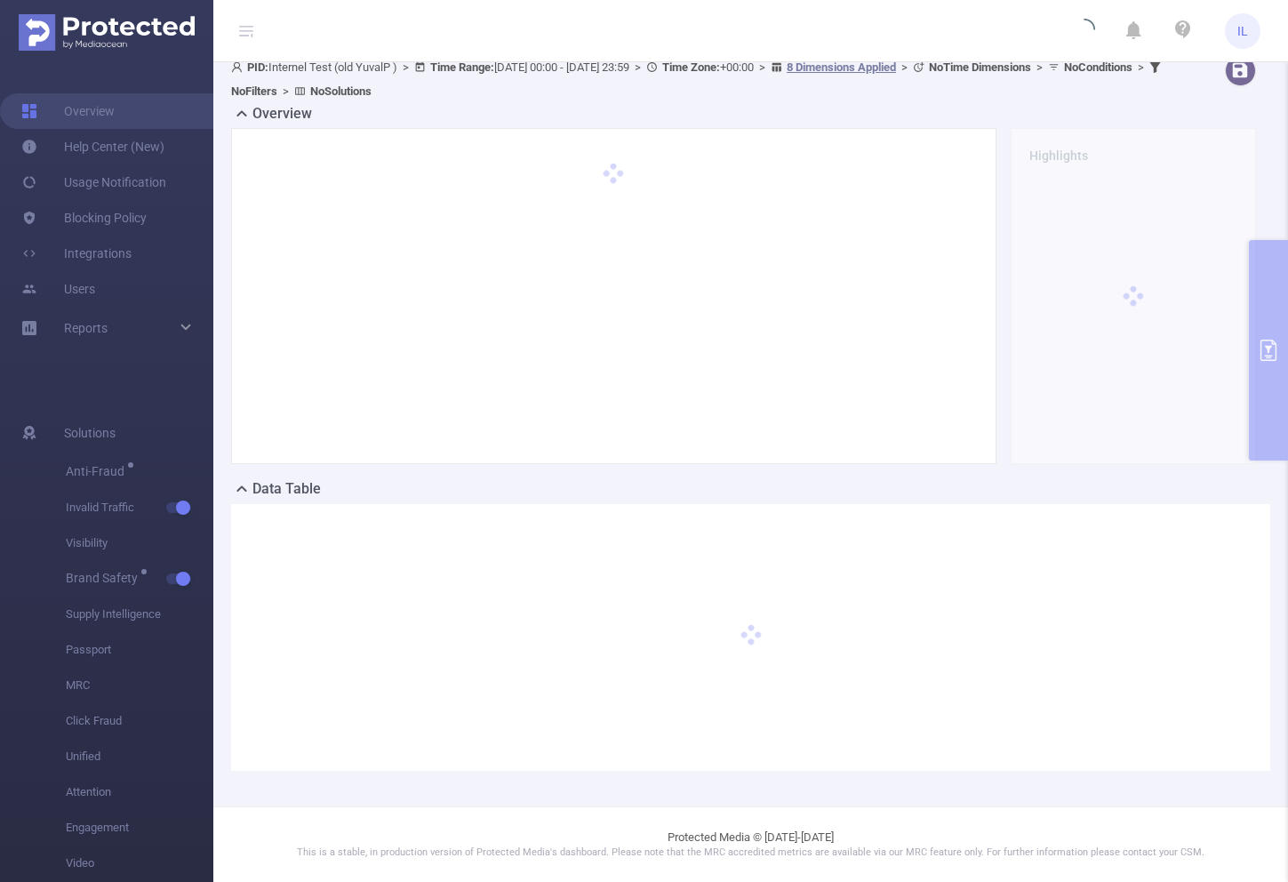
scroll to position [13, 0]
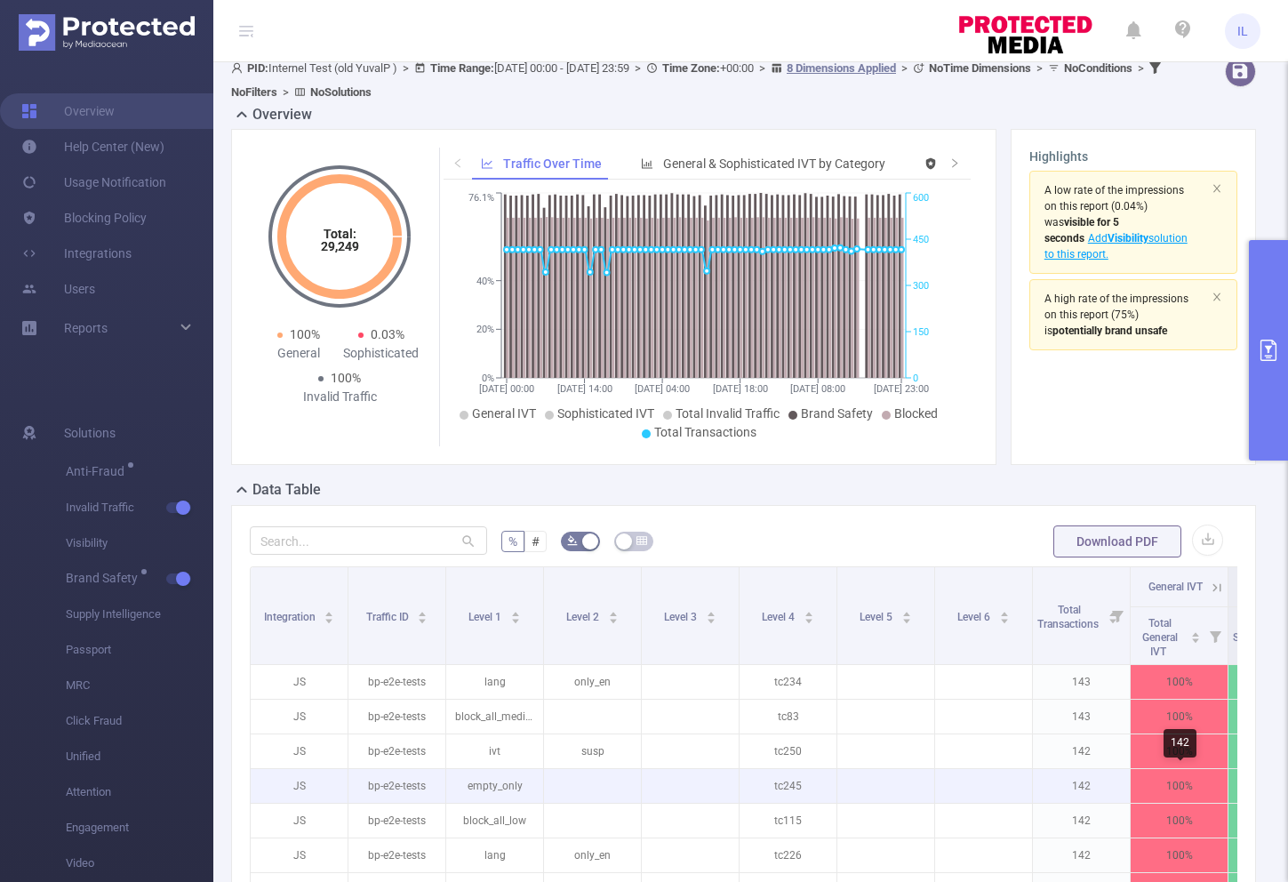
scroll to position [0, 906]
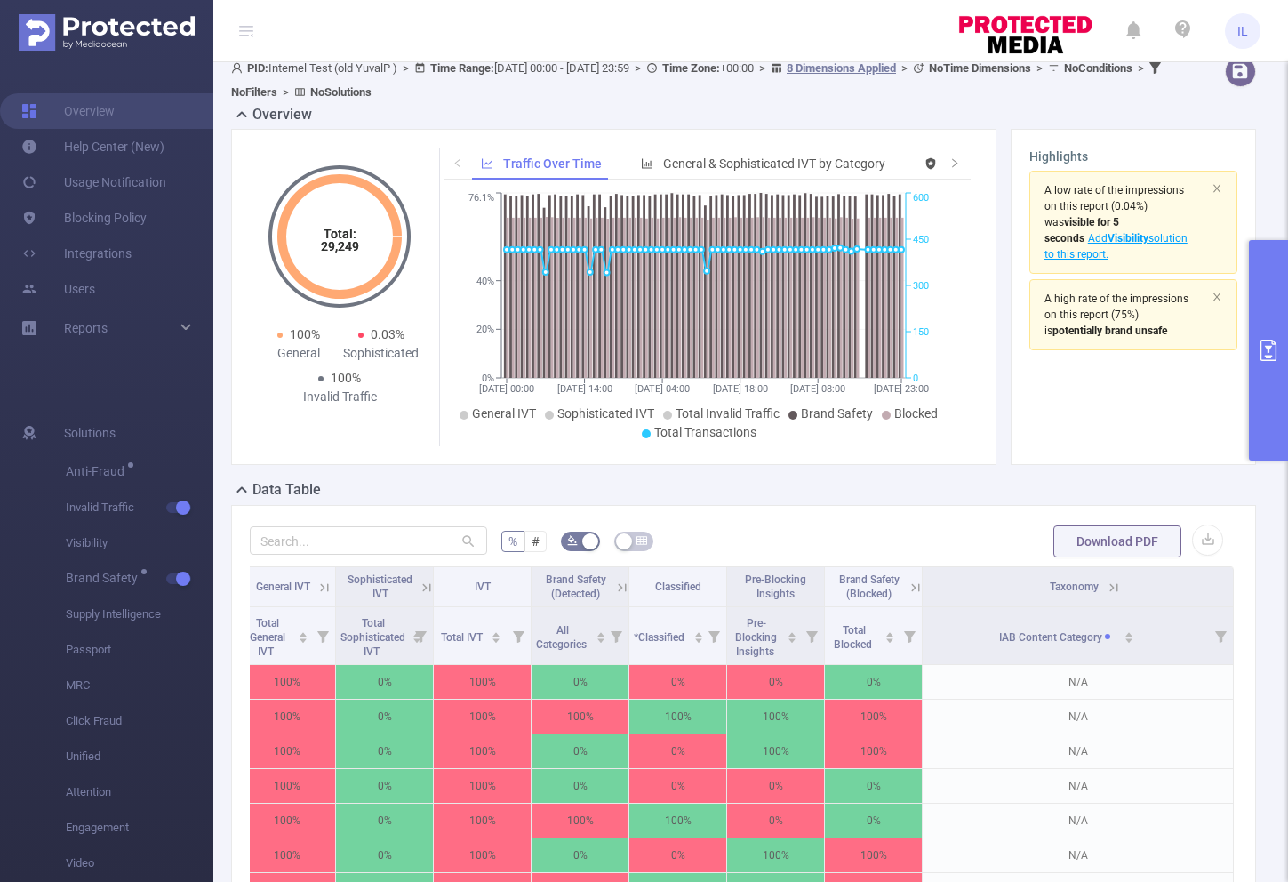
click at [1106, 588] on icon at bounding box center [1114, 588] width 16 height 16
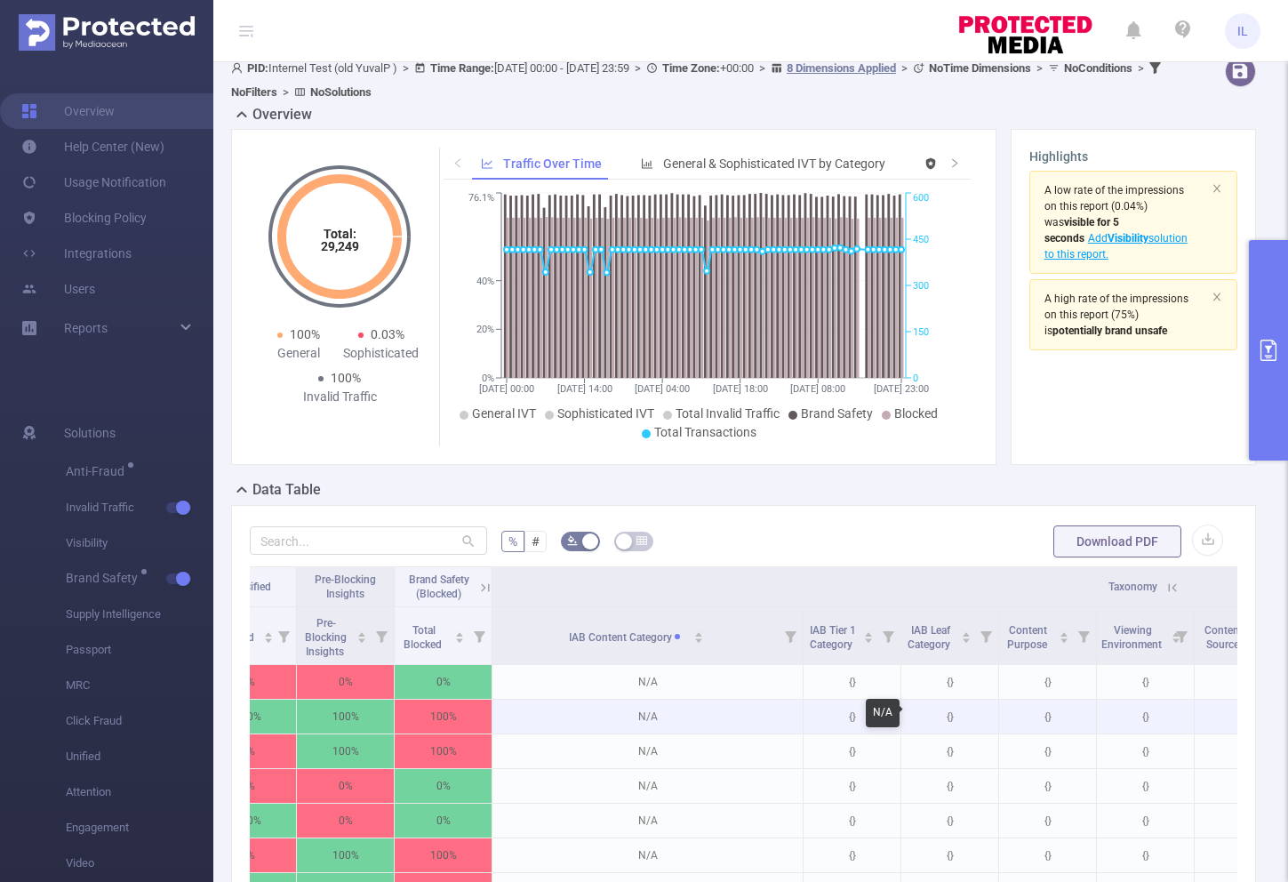
scroll to position [0, 1325]
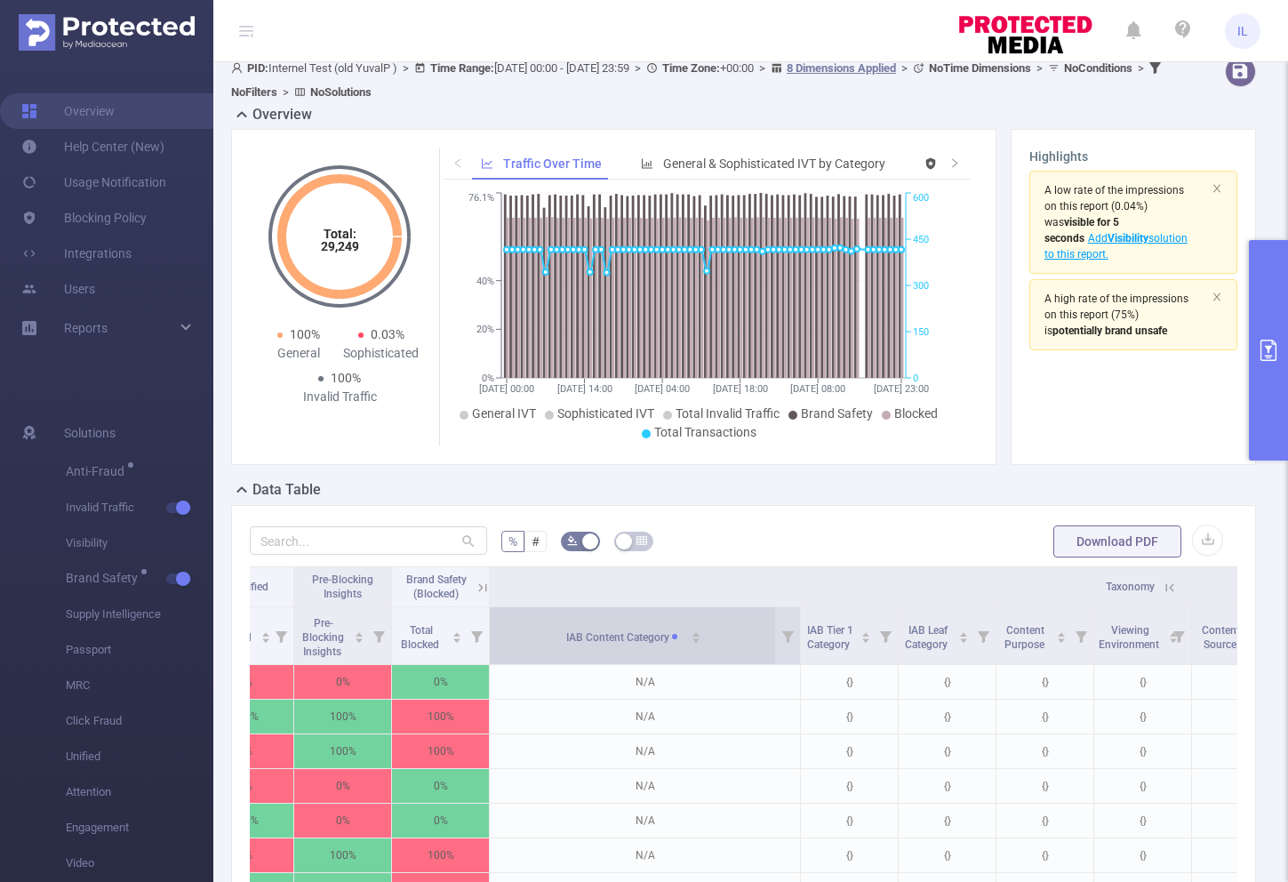
click at [675, 644] on div "IAB Content Category" at bounding box center [633, 635] width 135 height 19
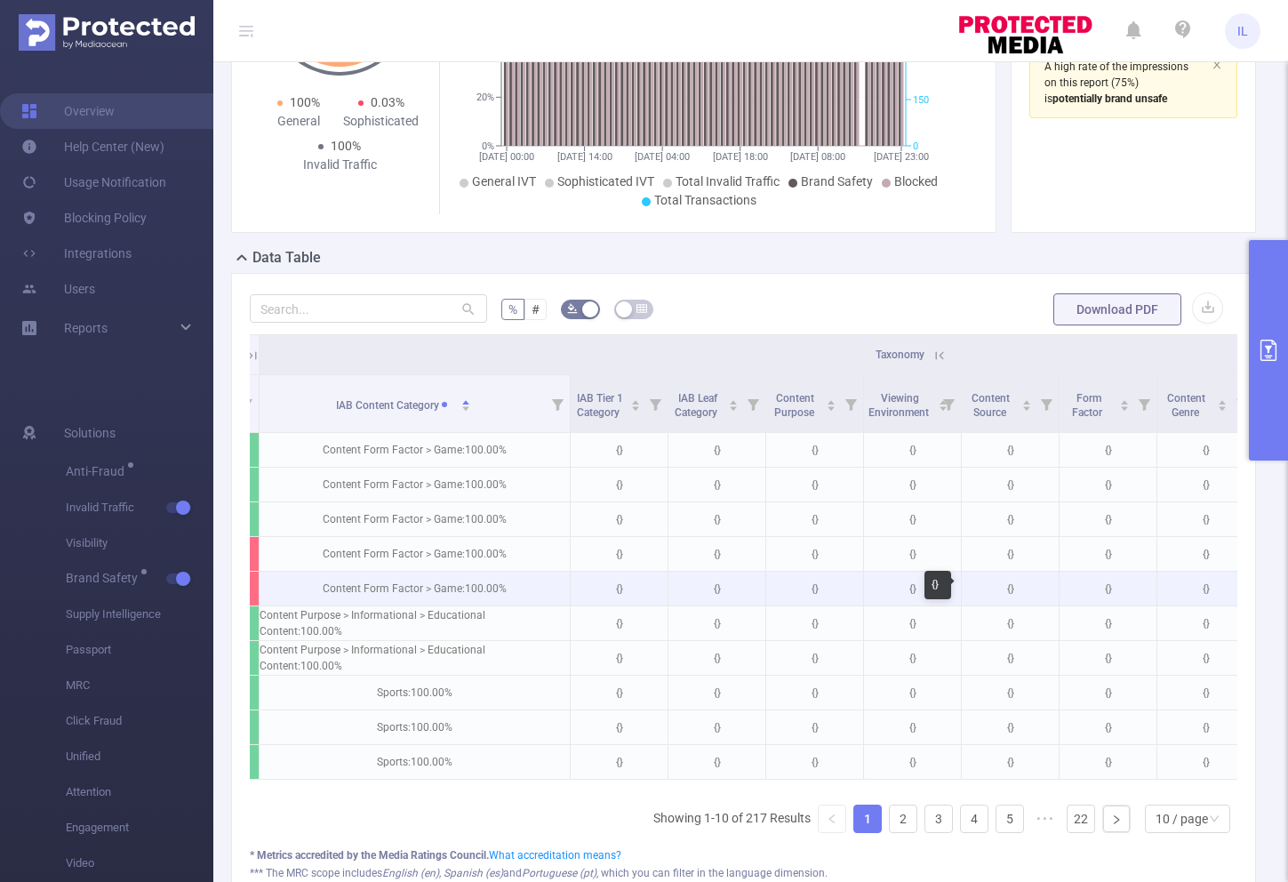
scroll to position [0, 1884]
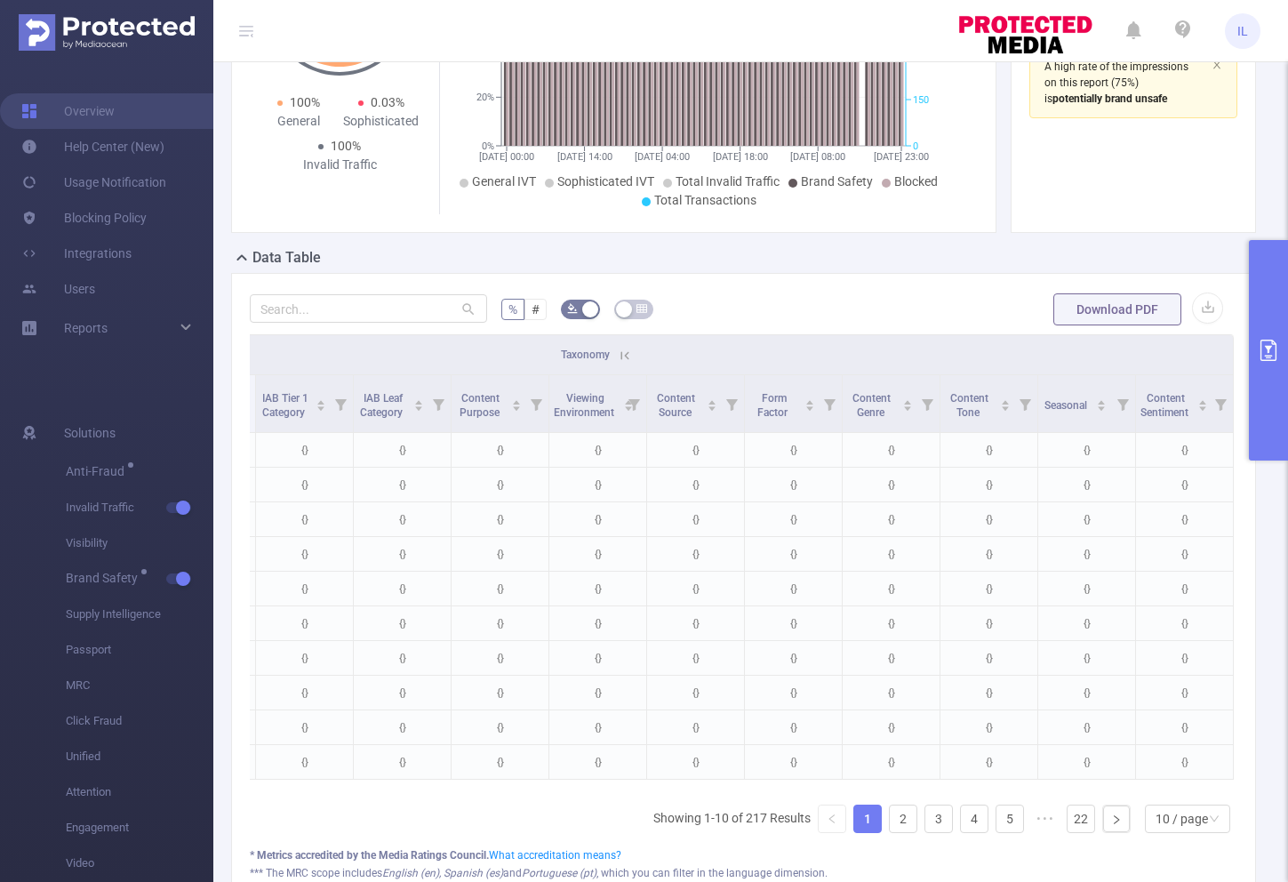
click at [1272, 383] on button "primary" at bounding box center [1268, 350] width 39 height 220
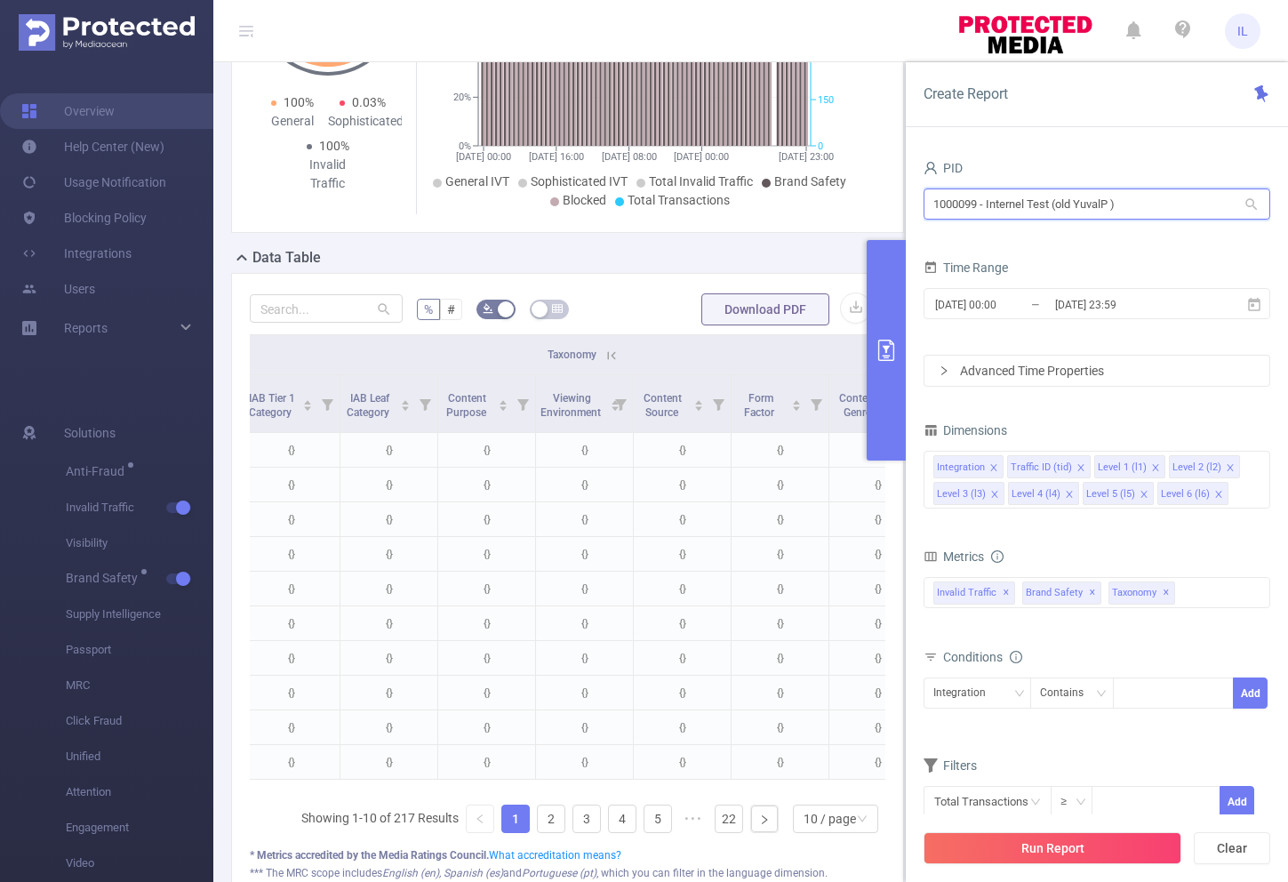
click at [1112, 198] on input "1000099 - Internel Test (old YuvalP )" at bounding box center [1097, 203] width 347 height 31
drag, startPoint x: 1153, startPoint y: 198, endPoint x: 922, endPoint y: 198, distance: 231.1
click at [922, 198] on div "PID 1000099 - Internel Test (old YuvalP ) 1000099 - Internel Test (old YuvalP )…" at bounding box center [1097, 525] width 382 height 775
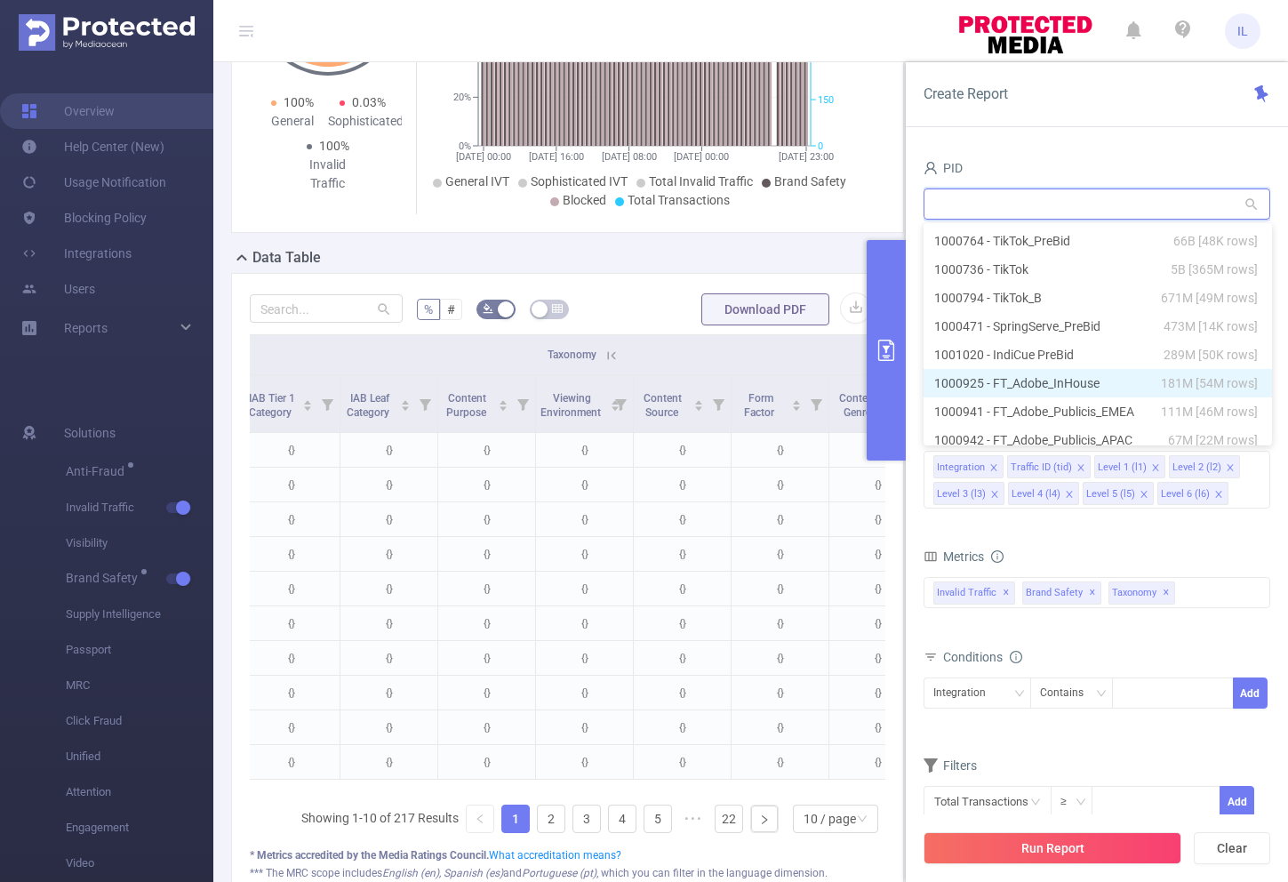
click at [1064, 382] on li "1000925 - FT_Adobe_InHouse 181M [54M rows]" at bounding box center [1098, 383] width 348 height 28
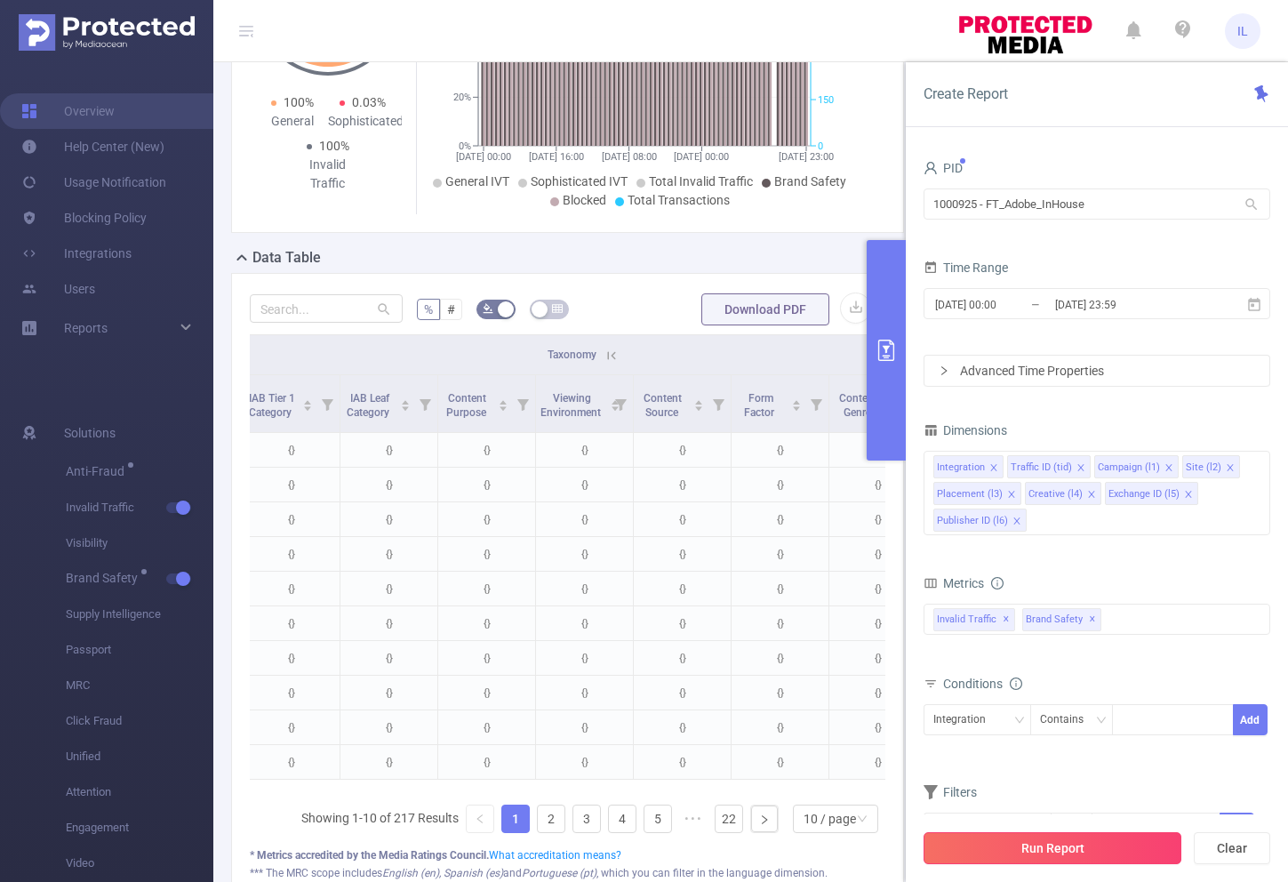
click at [1061, 846] on button "Run Report" at bounding box center [1053, 848] width 258 height 32
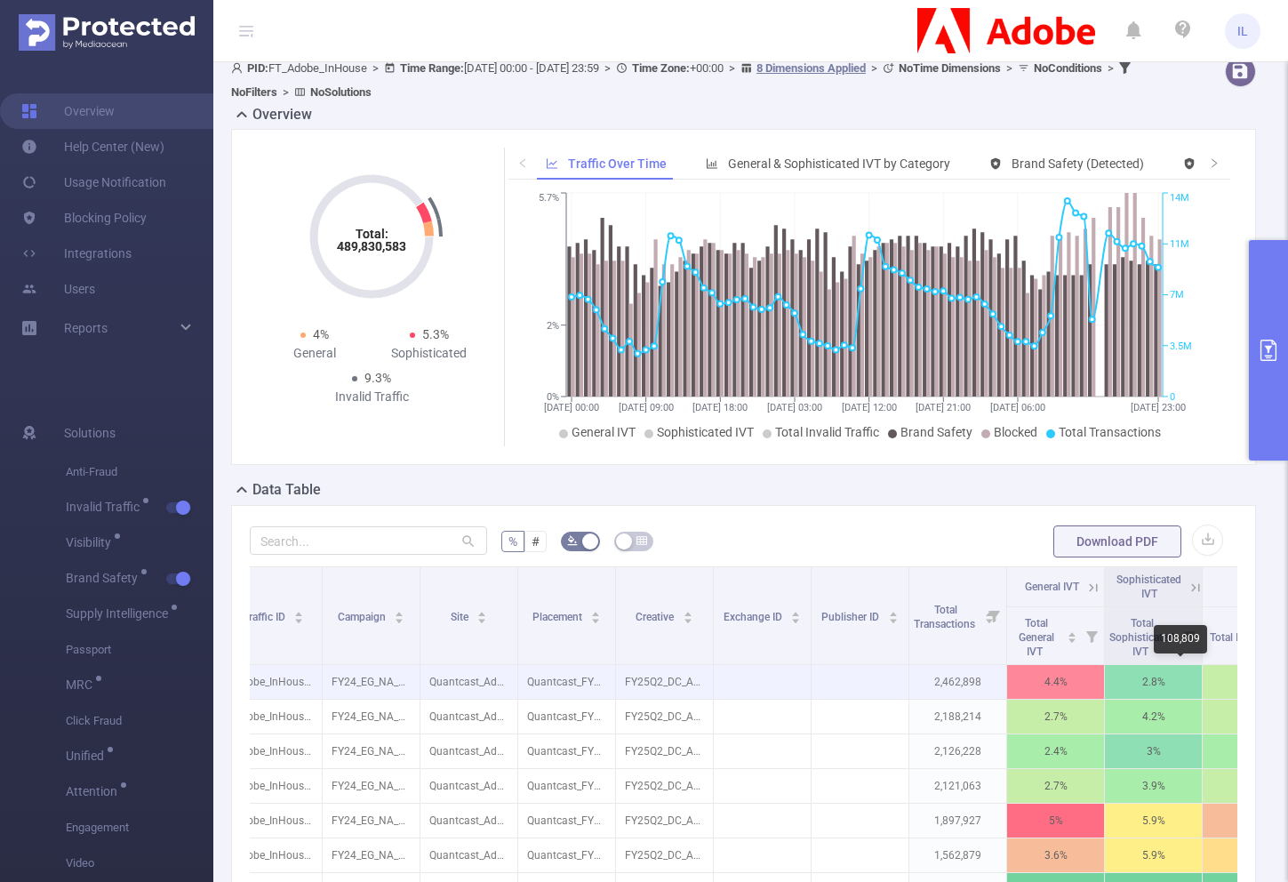
scroll to position [0, 595]
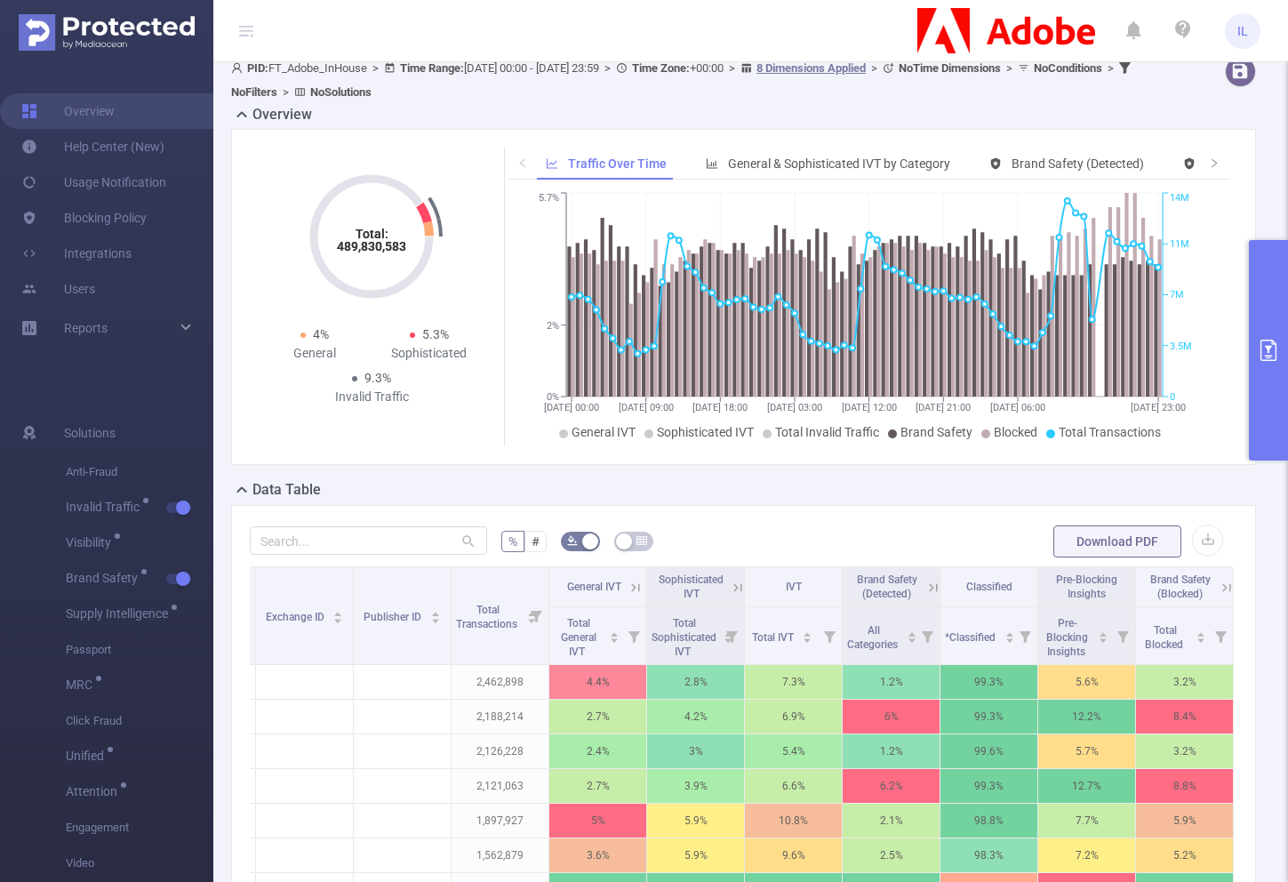
click at [1269, 420] on button "primary" at bounding box center [1268, 350] width 39 height 220
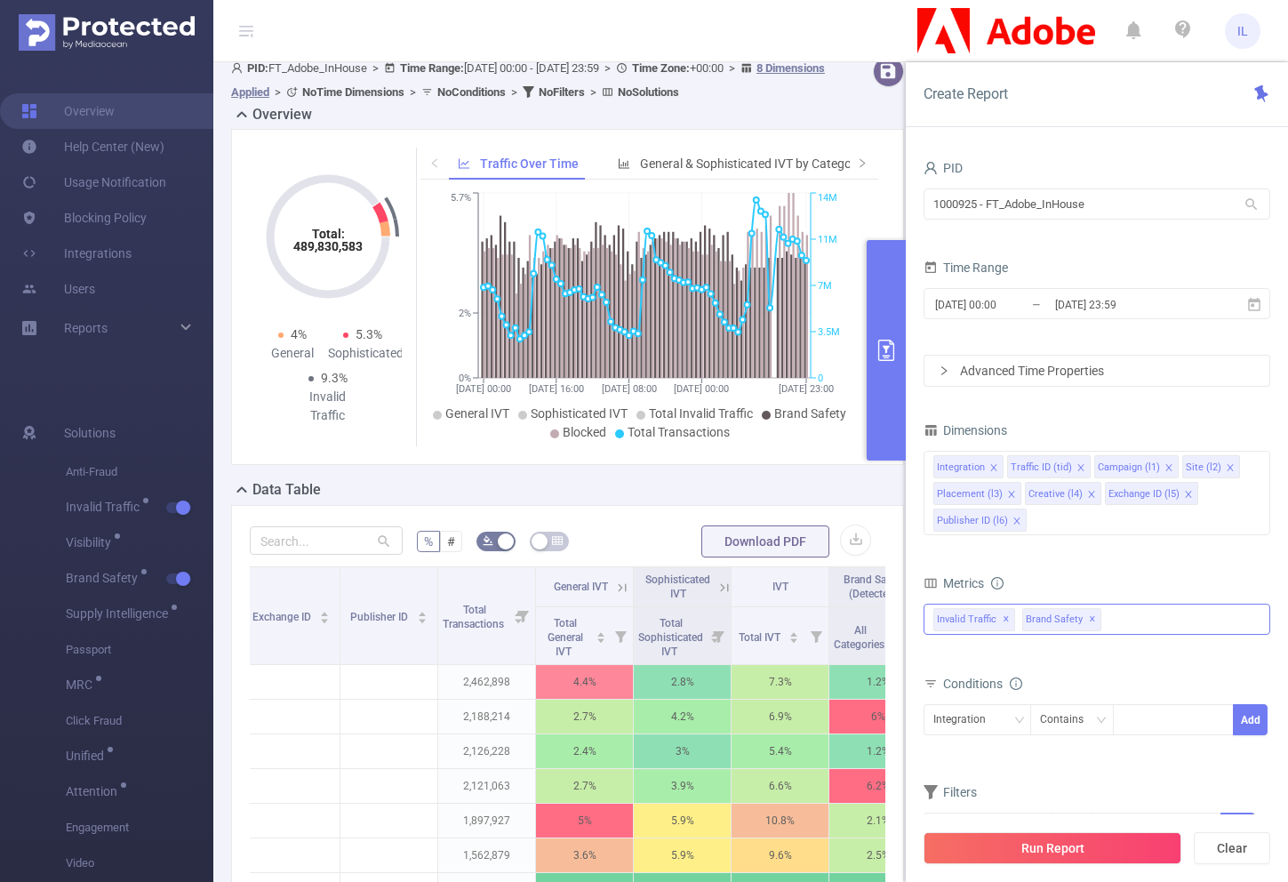
click at [1110, 626] on div "Invalid Traffic ✕ Brand Safety ✕ Anti-Fraud Invalid Traffic Visibility Brand Sa…" at bounding box center [1097, 619] width 347 height 31
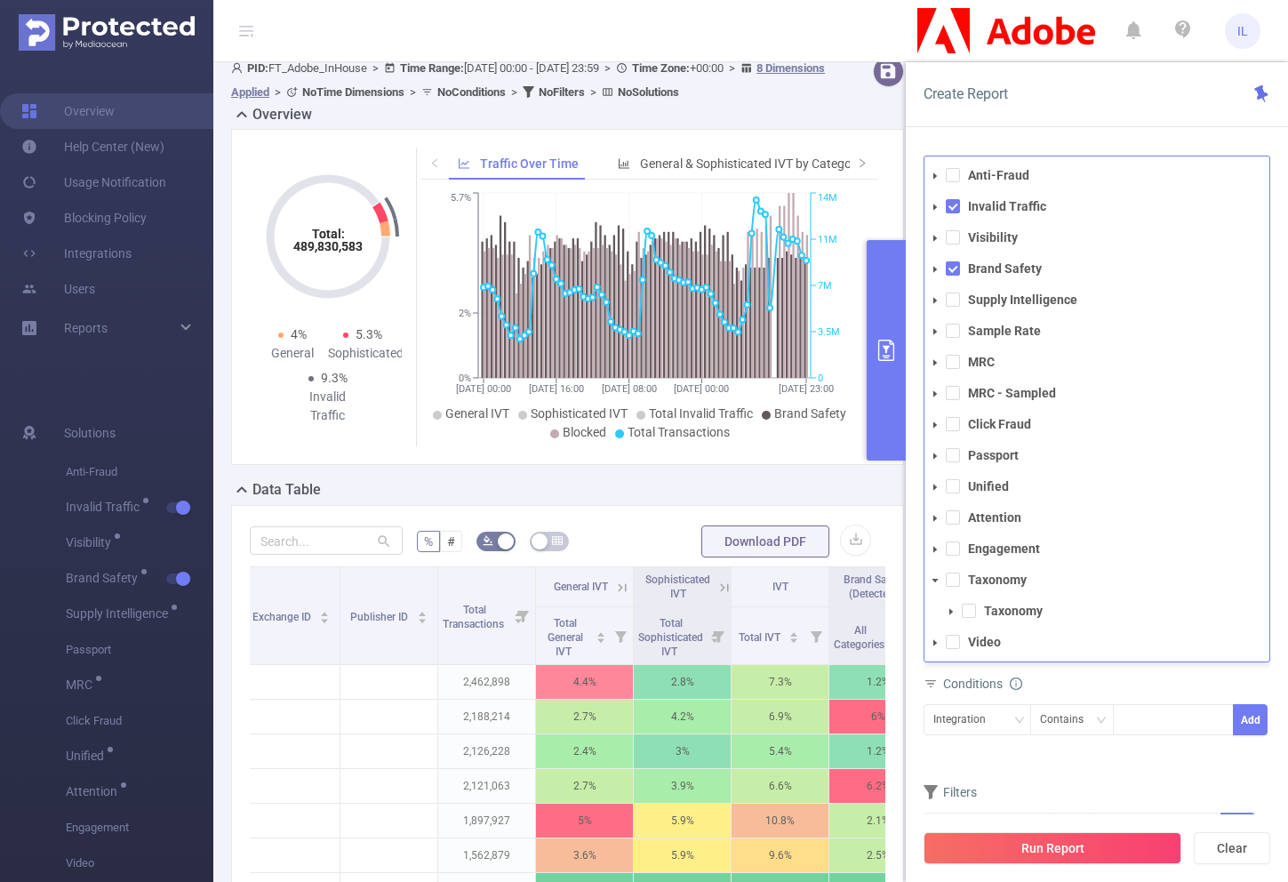
click at [959, 603] on span at bounding box center [951, 611] width 21 height 21
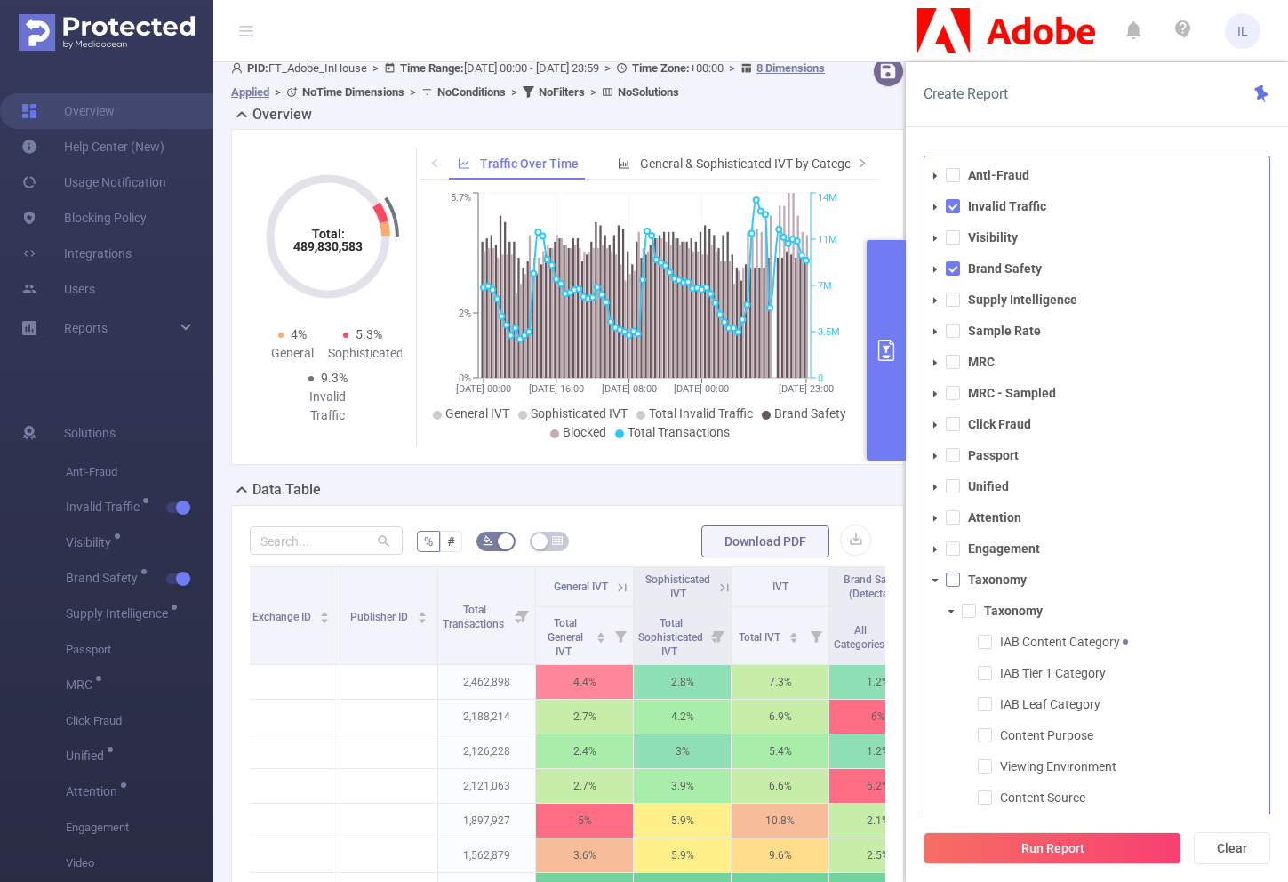
click at [957, 577] on span at bounding box center [953, 579] width 14 height 14
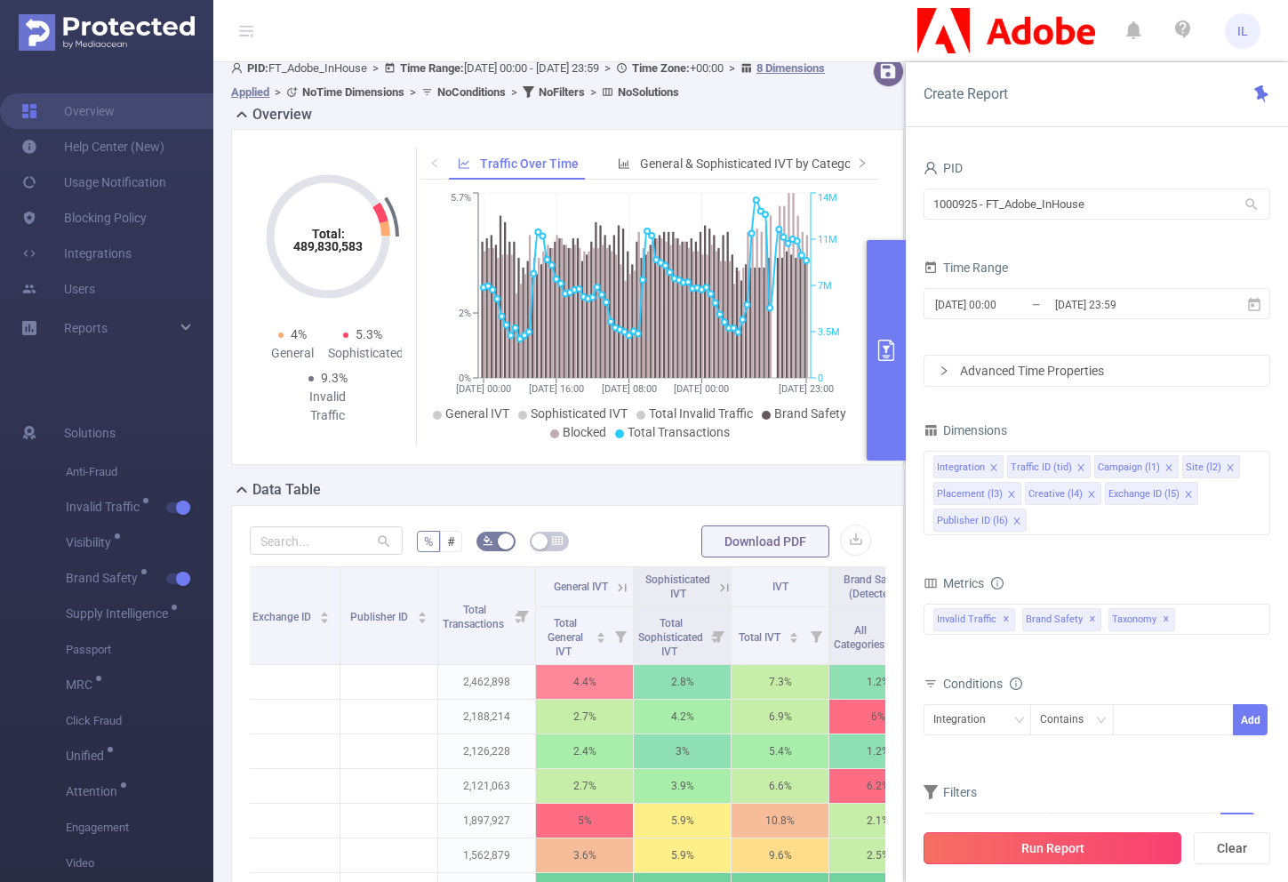
click at [1062, 848] on button "Run Report" at bounding box center [1053, 848] width 258 height 32
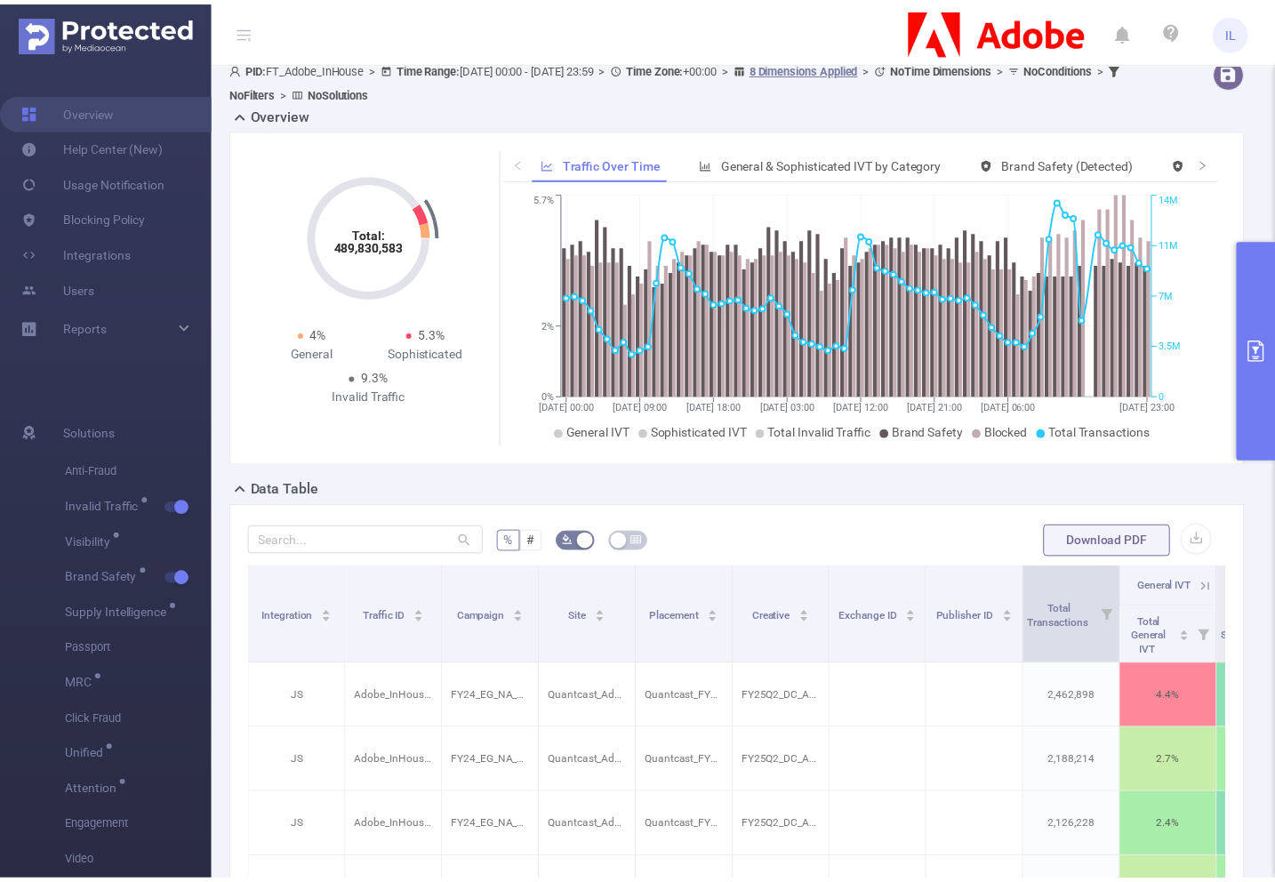
scroll to position [0, 906]
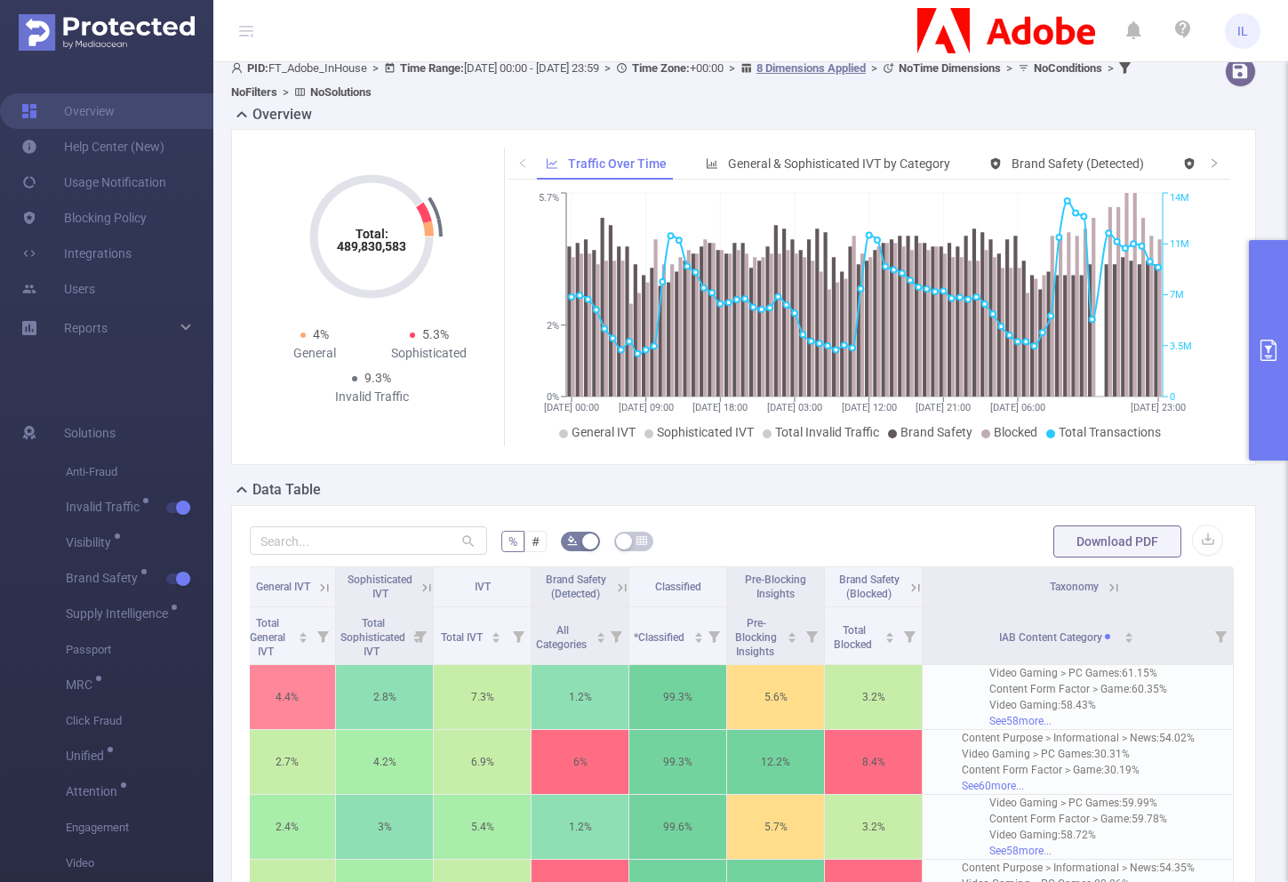
click at [1106, 593] on icon at bounding box center [1114, 588] width 16 height 16
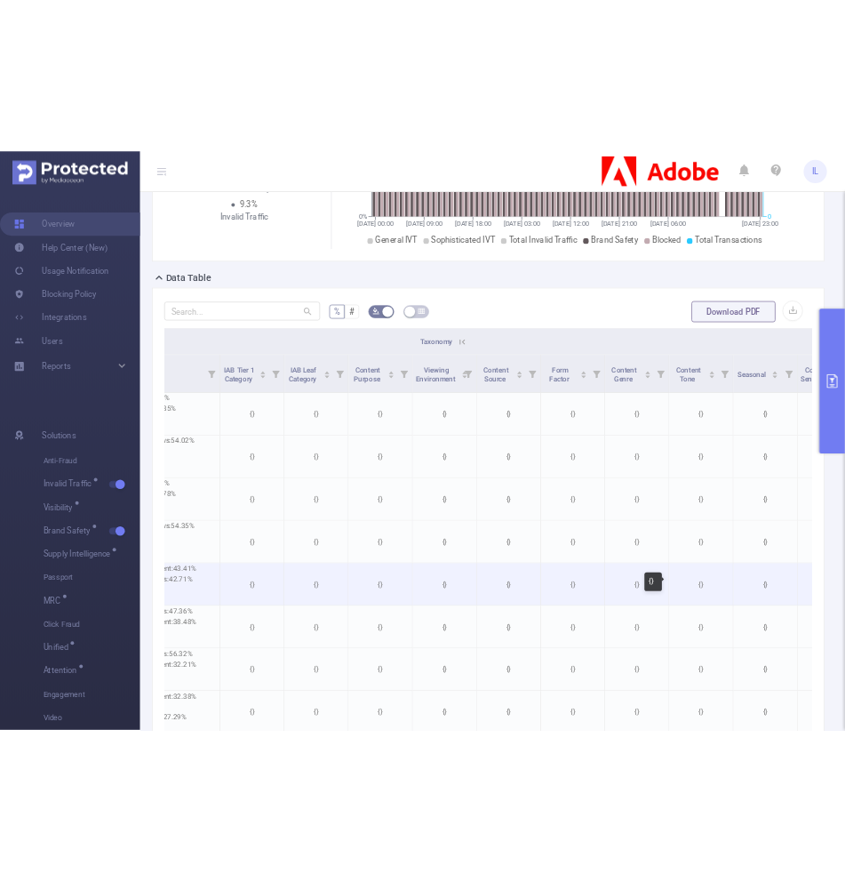
scroll to position [0, 1884]
